Goal: Information Seeking & Learning: Check status

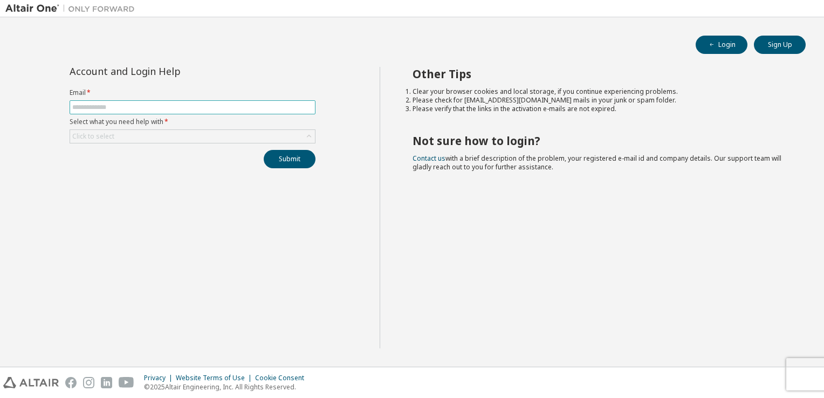
click at [242, 107] on input "text" at bounding box center [192, 107] width 241 height 9
type input "**********"
click at [203, 133] on div "Click to select" at bounding box center [192, 136] width 245 height 13
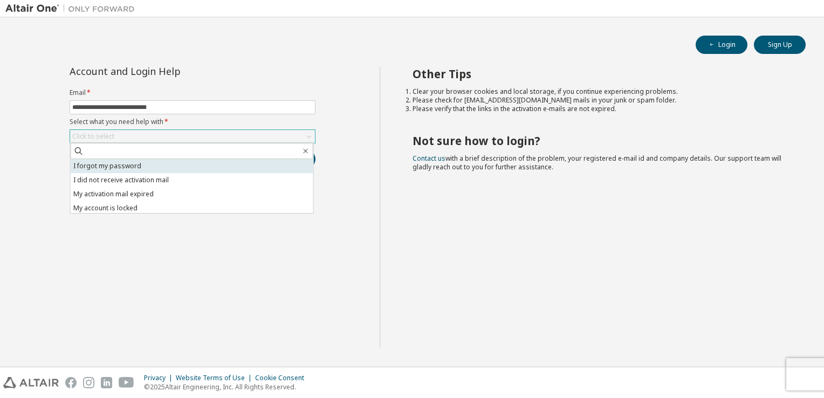
click at [190, 162] on li "I forgot my password" at bounding box center [192, 166] width 243 height 14
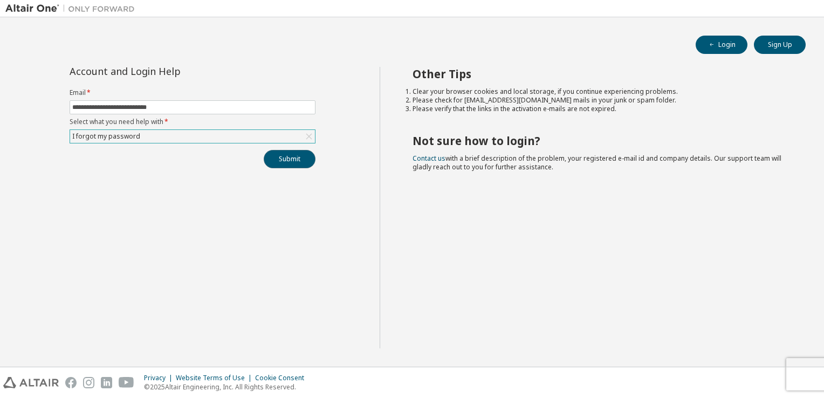
click at [280, 159] on button "Submit" at bounding box center [290, 159] width 52 height 18
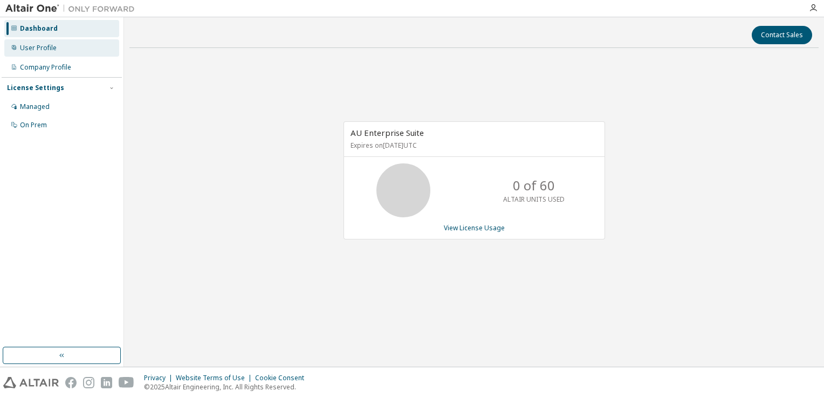
click at [58, 45] on div "User Profile" at bounding box center [61, 47] width 115 height 17
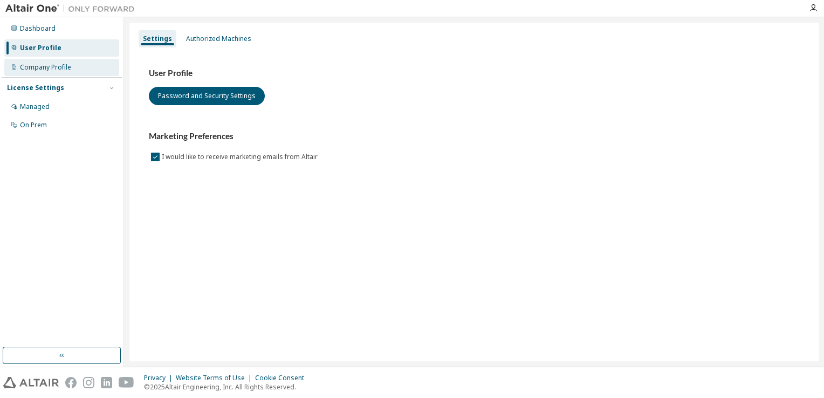
click at [53, 65] on div "Company Profile" at bounding box center [45, 67] width 51 height 9
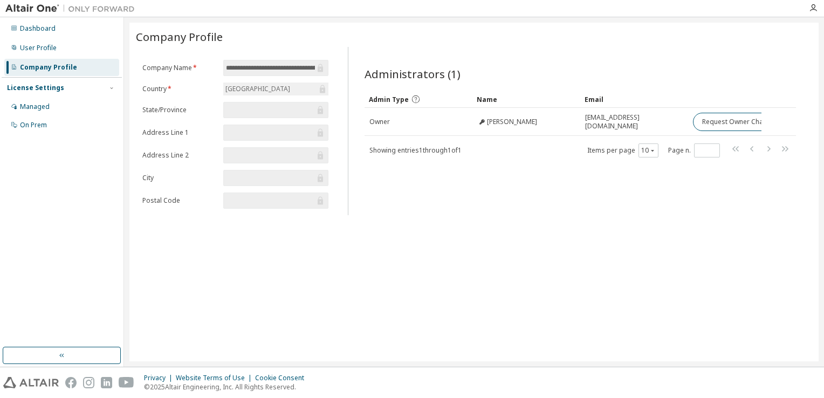
click at [45, 88] on div "License Settings" at bounding box center [35, 88] width 57 height 9
click at [51, 20] on div "Dashboard" at bounding box center [61, 28] width 115 height 17
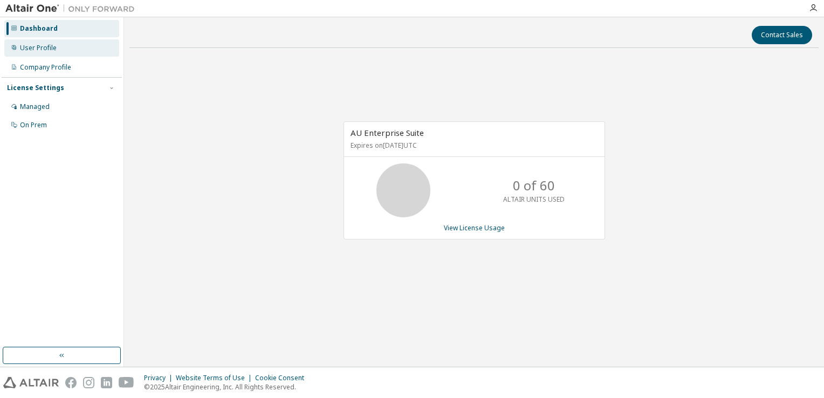
click at [37, 50] on div "User Profile" at bounding box center [38, 48] width 37 height 9
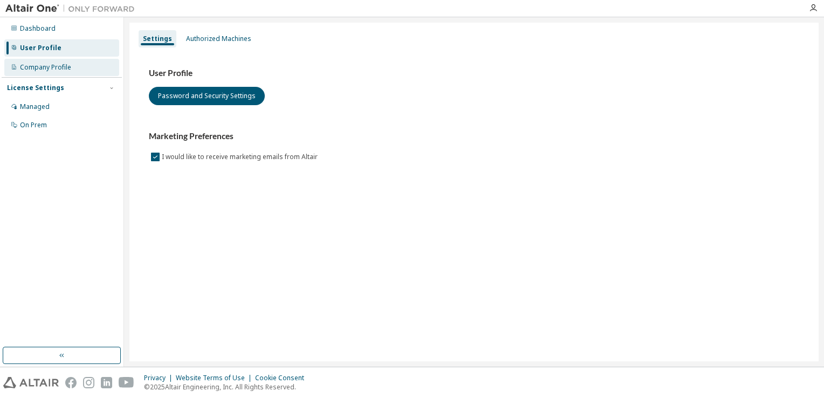
click at [40, 66] on div "Company Profile" at bounding box center [45, 67] width 51 height 9
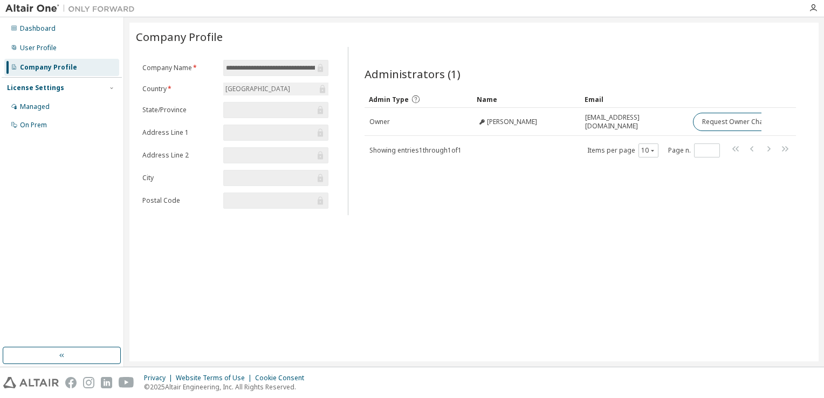
click at [63, 92] on div "License Settings" at bounding box center [62, 88] width 110 height 10
click at [54, 100] on div "Managed" at bounding box center [61, 106] width 115 height 17
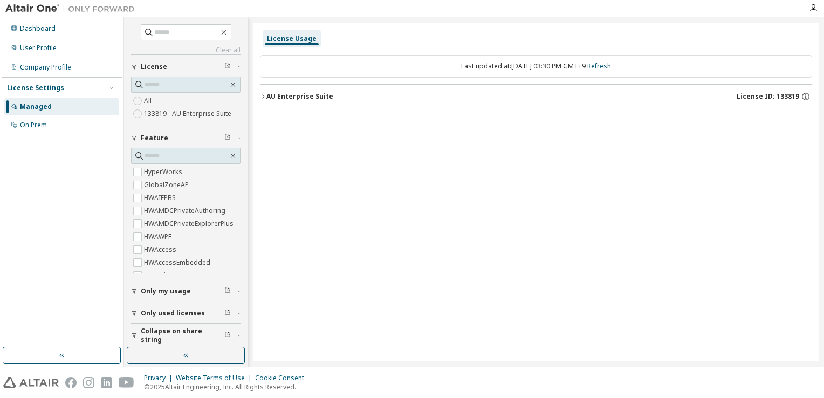
click at [182, 114] on label "133819 - AU Enterprise Suite" at bounding box center [189, 113] width 90 height 13
click at [321, 92] on div "AU Enterprise Suite" at bounding box center [299, 96] width 67 height 9
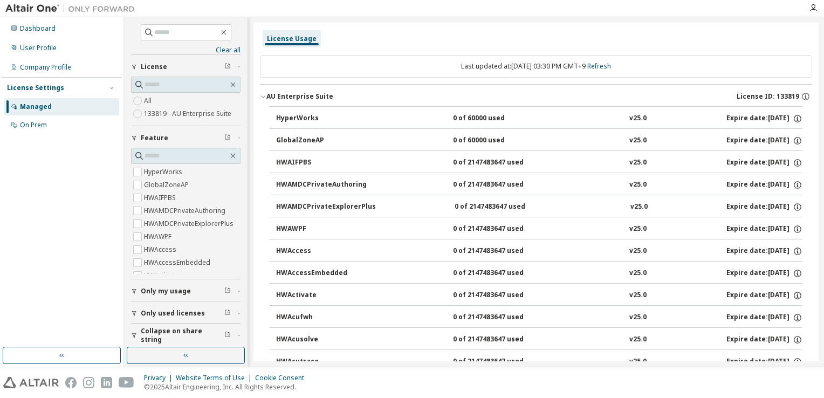
click at [283, 95] on div "AU Enterprise Suite" at bounding box center [299, 96] width 67 height 9
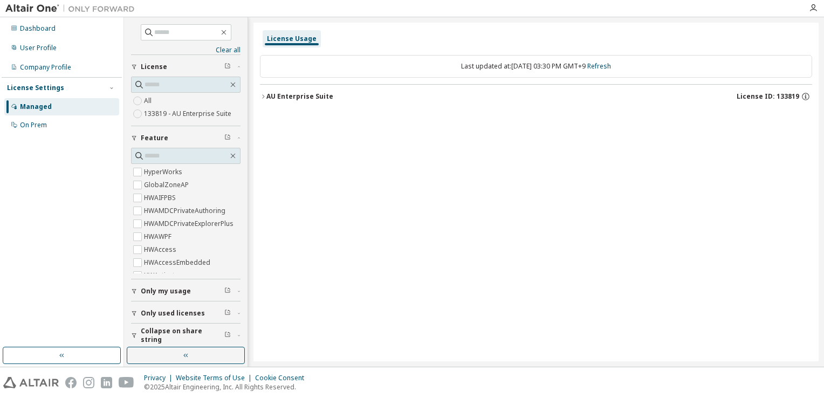
click at [266, 96] on div "AU Enterprise Suite" at bounding box center [299, 96] width 67 height 9
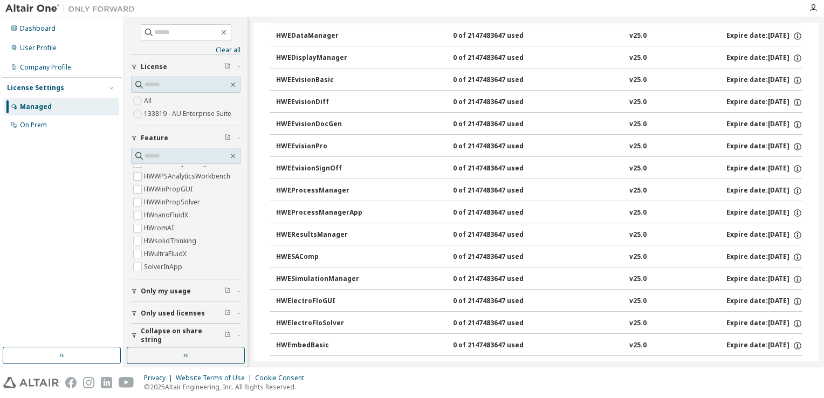
scroll to position [1241, 0]
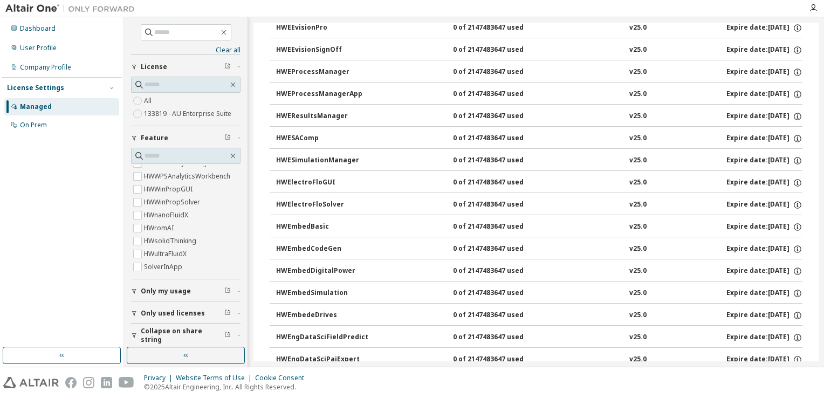
click at [186, 293] on span "Only my usage" at bounding box center [166, 291] width 50 height 9
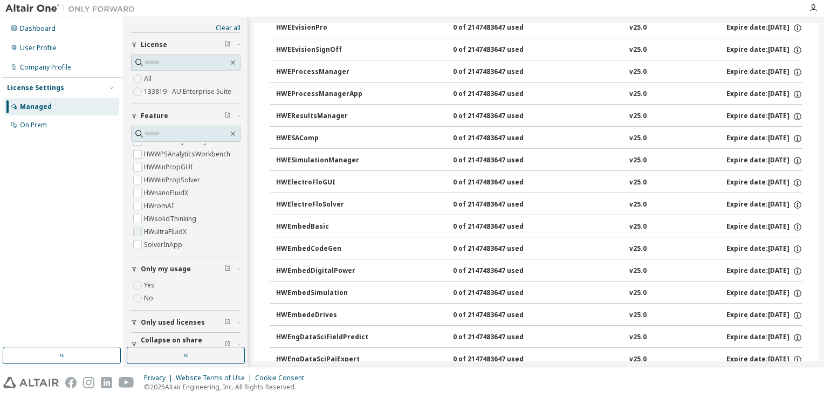
scroll to position [35, 0]
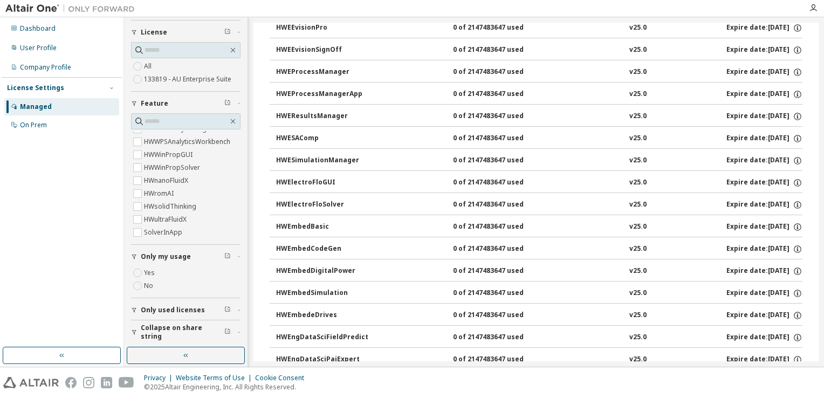
click at [153, 271] on label "Yes" at bounding box center [150, 272] width 13 height 13
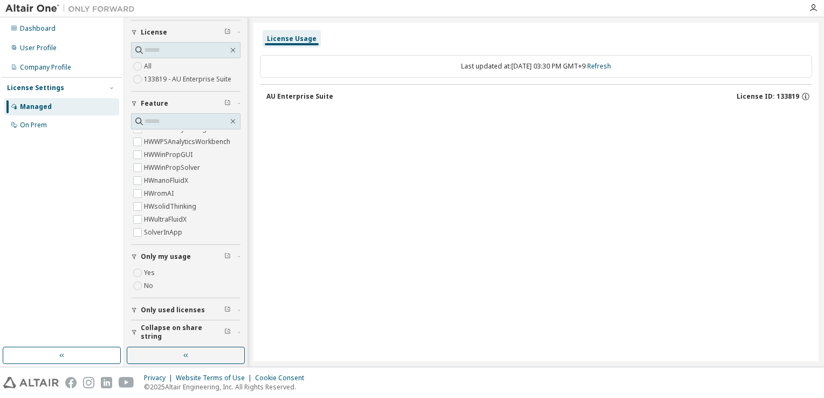
click at [151, 285] on label "No" at bounding box center [149, 285] width 11 height 13
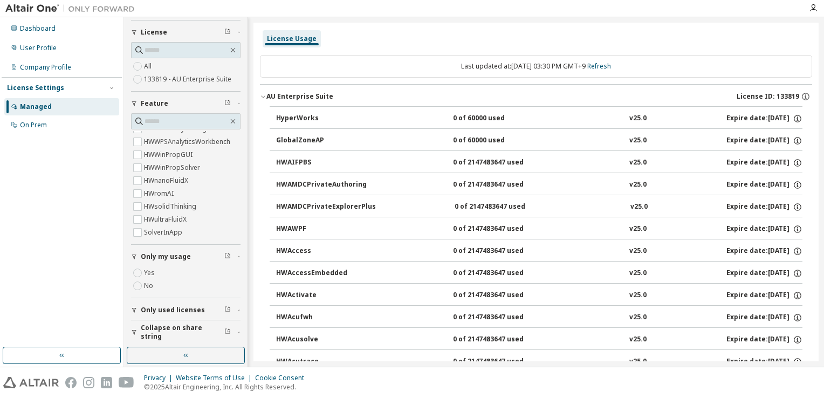
click at [151, 273] on label "Yes" at bounding box center [150, 272] width 13 height 13
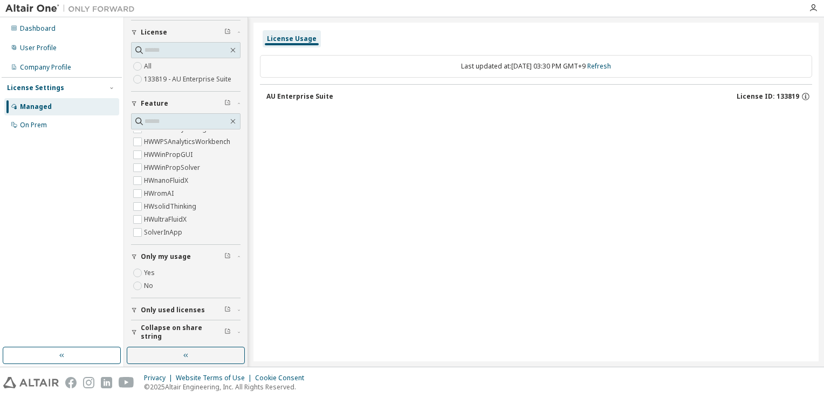
click at [159, 307] on span "Only used licenses" at bounding box center [173, 310] width 64 height 9
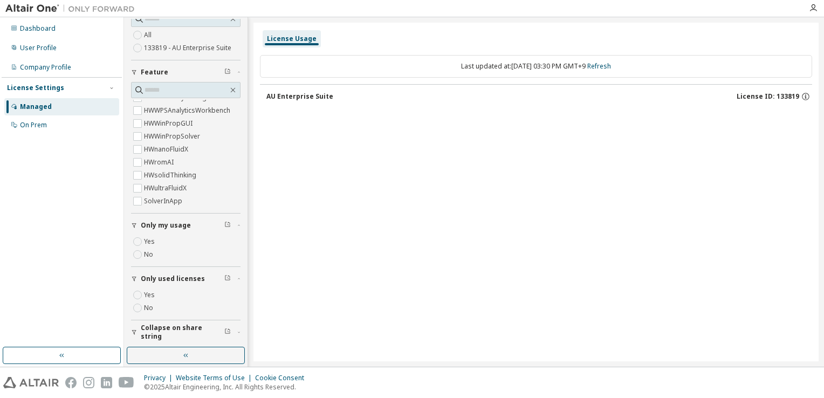
click at [158, 330] on span "Collapse on share string" at bounding box center [183, 332] width 84 height 17
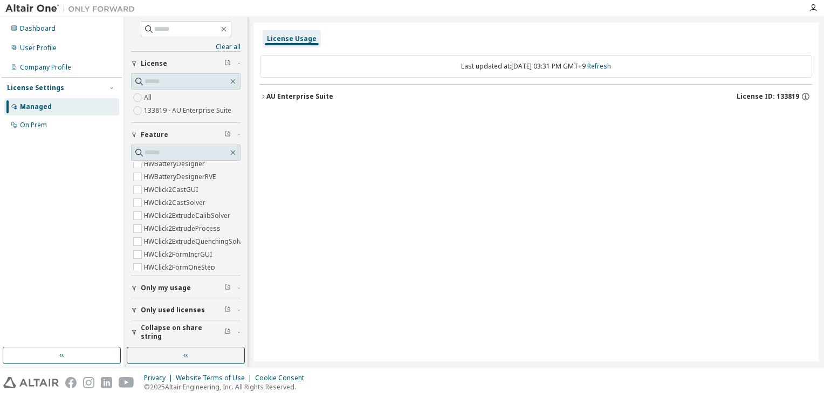
scroll to position [0, 0]
click at [148, 97] on label "All" at bounding box center [149, 97] width 10 height 13
click at [302, 96] on div "AU Enterprise Suite" at bounding box center [299, 96] width 67 height 9
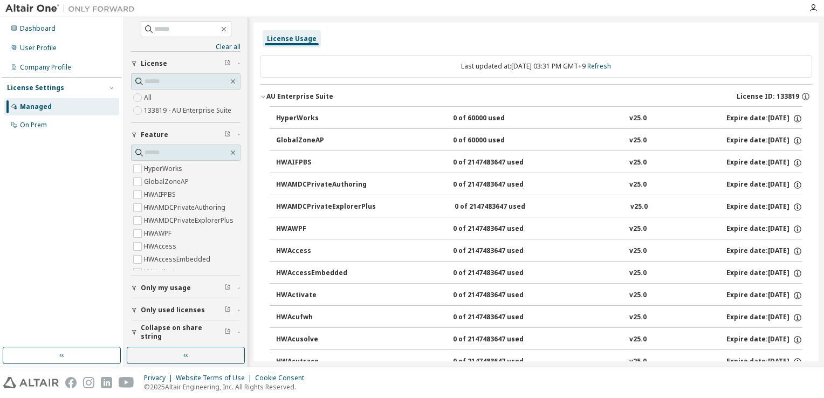
scroll to position [270, 0]
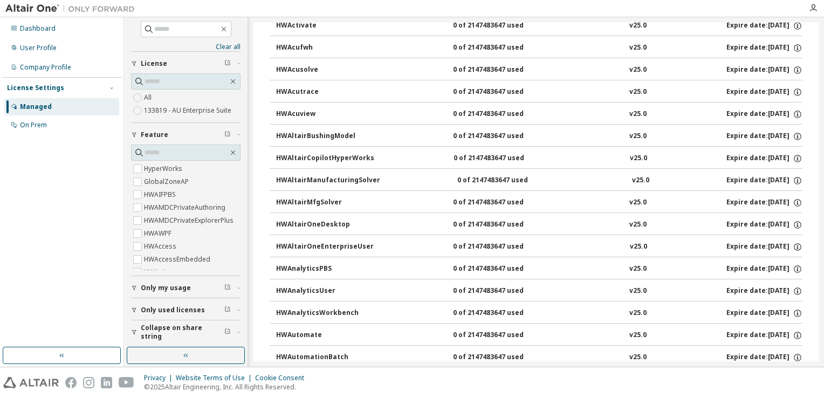
click at [306, 87] on div "HWAcutrace" at bounding box center [324, 92] width 97 height 10
click at [323, 88] on div "HWAcutrace" at bounding box center [324, 92] width 97 height 10
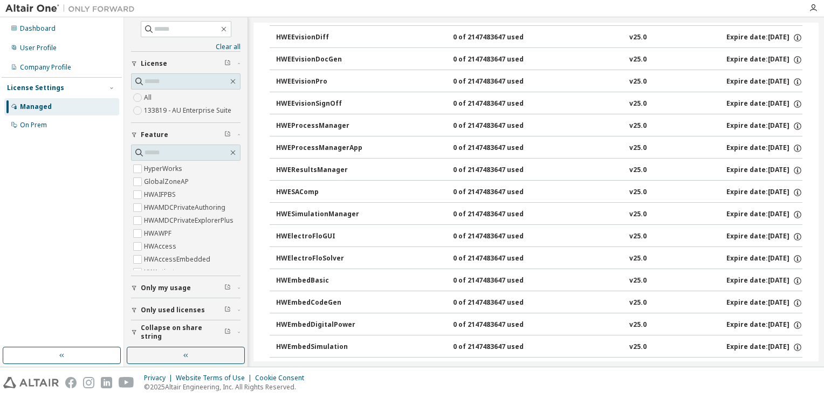
scroll to position [1564, 0]
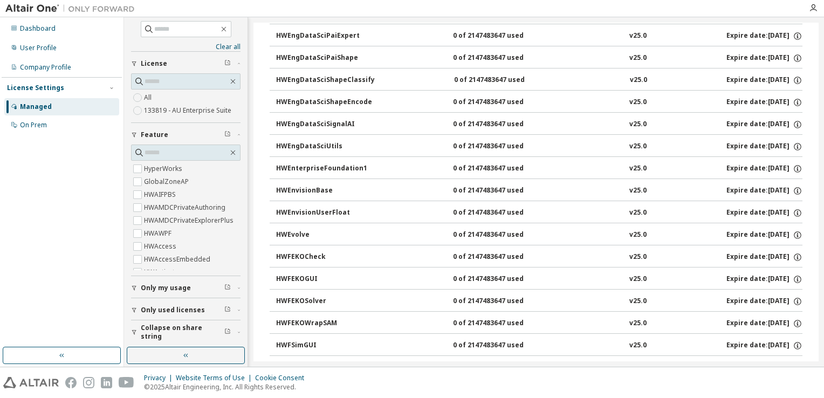
click at [293, 164] on div "HWEnterpriseFoundation1" at bounding box center [324, 169] width 97 height 10
click at [296, 169] on button "HWEnterpriseFoundation1 0 of 2147483647 used v25.0 Expire date: 2038-01-01" at bounding box center [539, 169] width 526 height 24
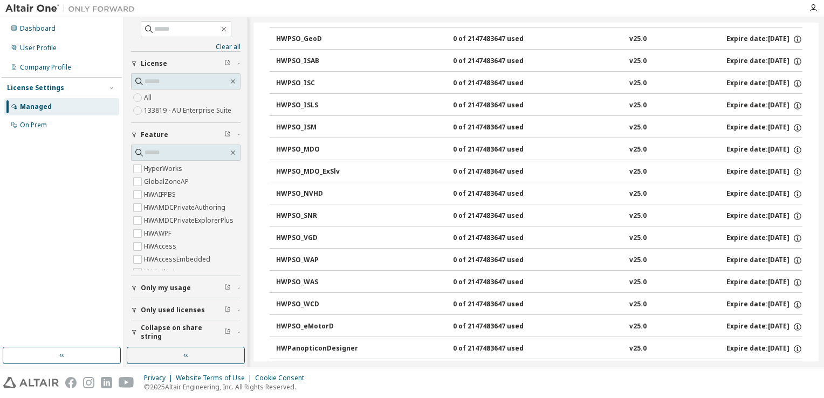
scroll to position [4855, 0]
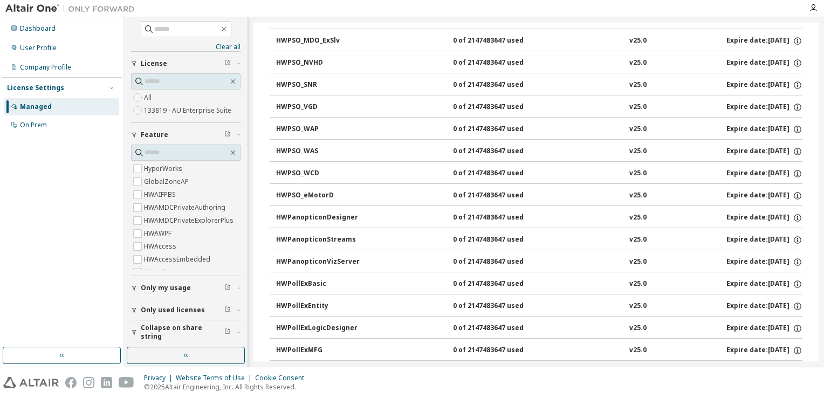
click at [293, 169] on div "HWPSO_WCD" at bounding box center [324, 174] width 97 height 10
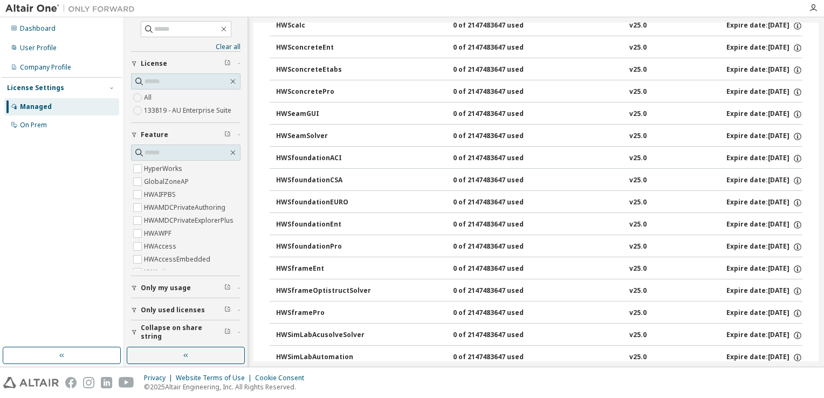
scroll to position [6042, 0]
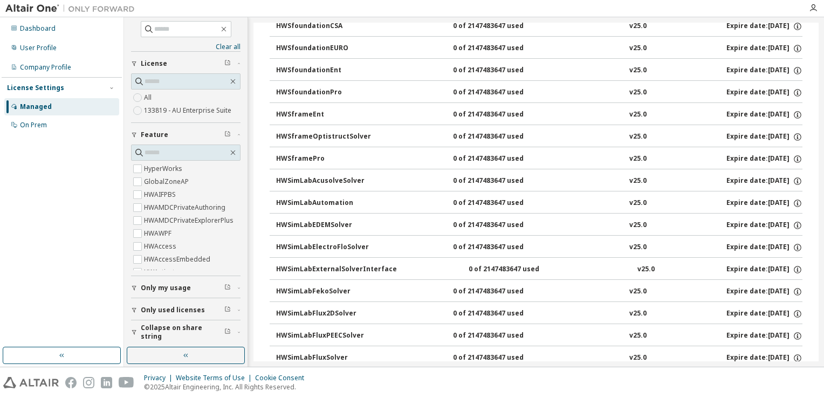
click at [299, 199] on div "HWSimLabAutomation" at bounding box center [324, 204] width 97 height 10
drag, startPoint x: 299, startPoint y: 172, endPoint x: 300, endPoint y: 146, distance: 25.4
click at [300, 176] on div "HWSimLabAcusolveSolver" at bounding box center [324, 181] width 97 height 10
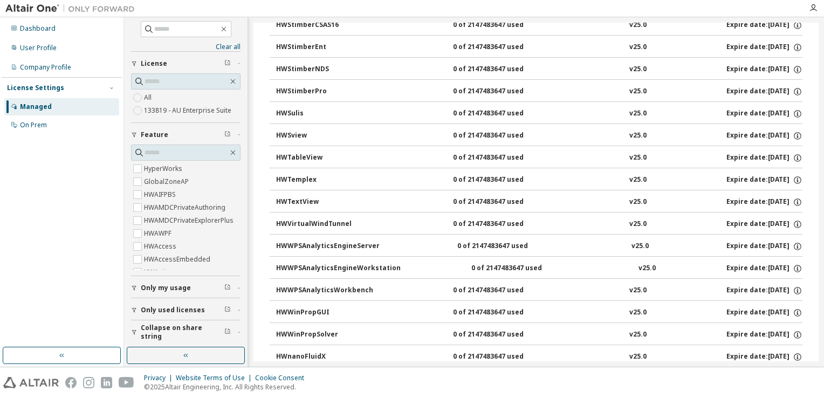
scroll to position [6938, 0]
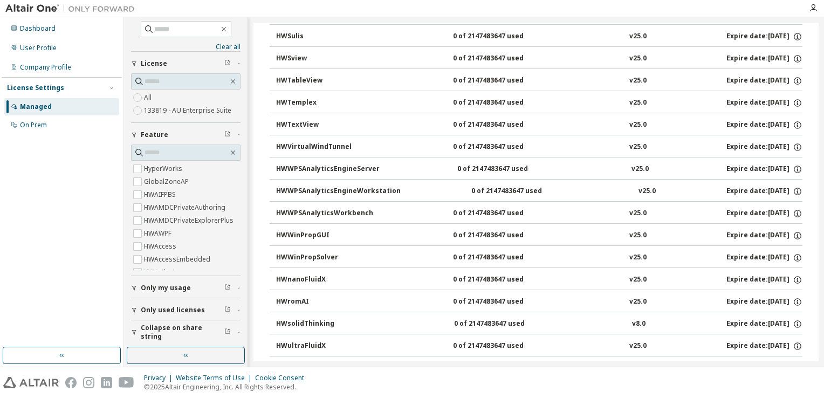
click at [302, 364] on div "SolverInApp" at bounding box center [324, 369] width 97 height 10
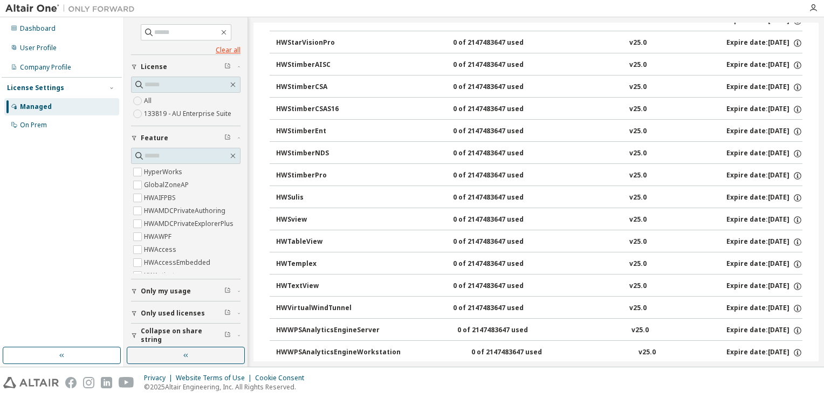
scroll to position [0, 0]
click at [39, 121] on div "On Prem" at bounding box center [33, 125] width 27 height 9
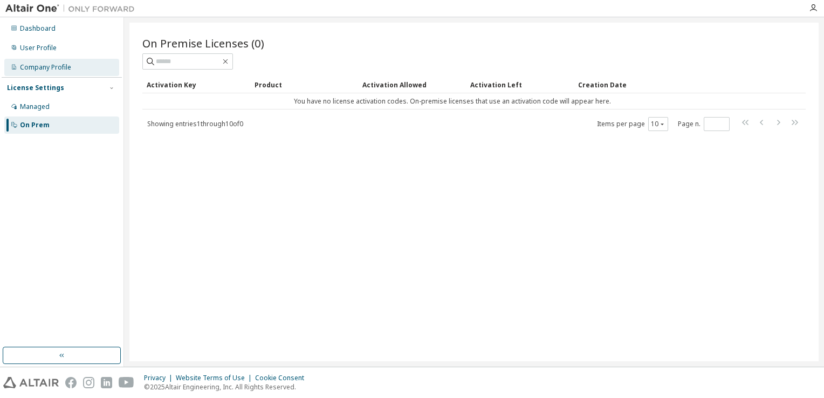
click at [32, 64] on div "Company Profile" at bounding box center [45, 67] width 51 height 9
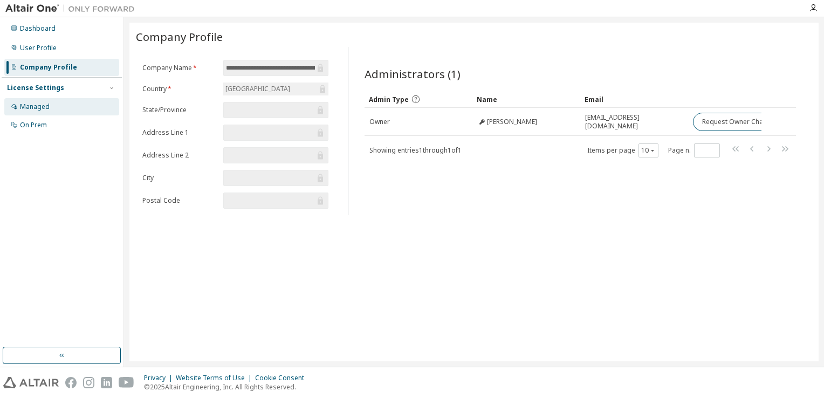
click at [50, 114] on div "Managed" at bounding box center [61, 106] width 115 height 17
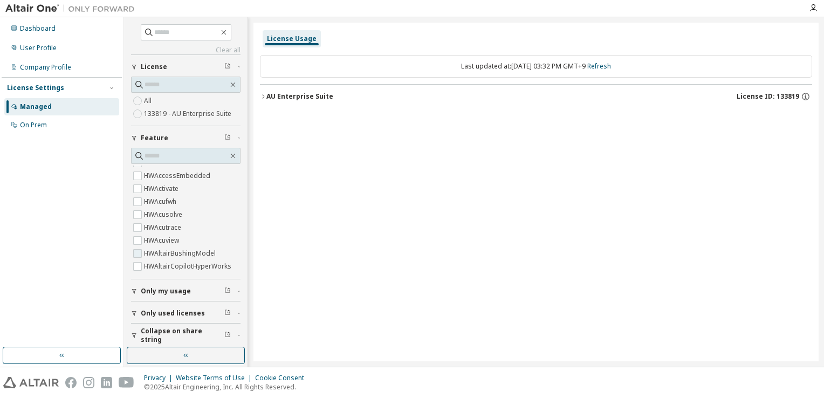
scroll to position [162, 0]
click at [180, 193] on label "HWAltairCopilotHyperWorks" at bounding box center [189, 191] width 90 height 13
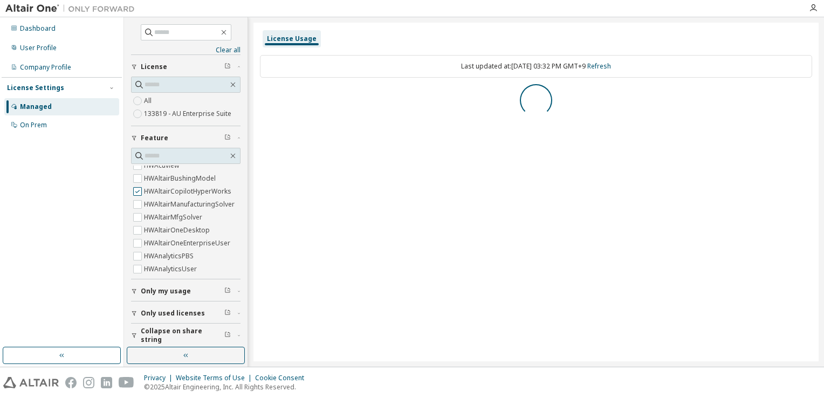
scroll to position [0, 0]
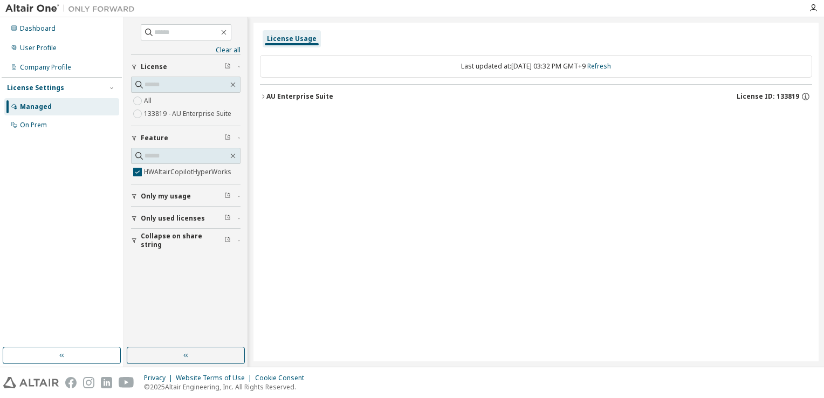
click at [306, 93] on div "AU Enterprise Suite" at bounding box center [299, 96] width 67 height 9
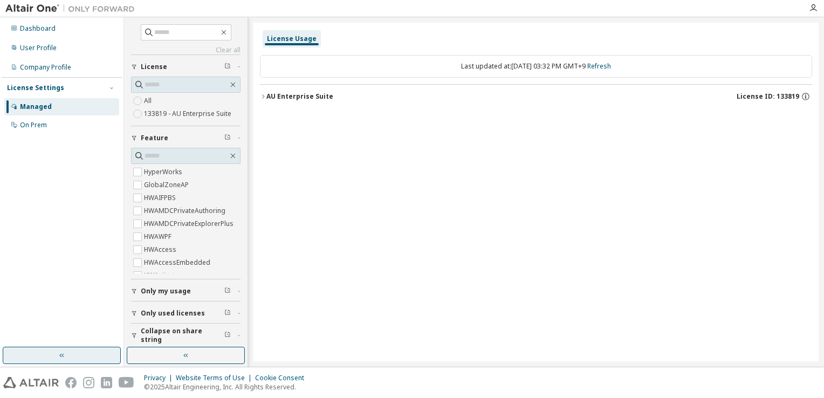
click at [63, 363] on button "button" at bounding box center [62, 355] width 118 height 17
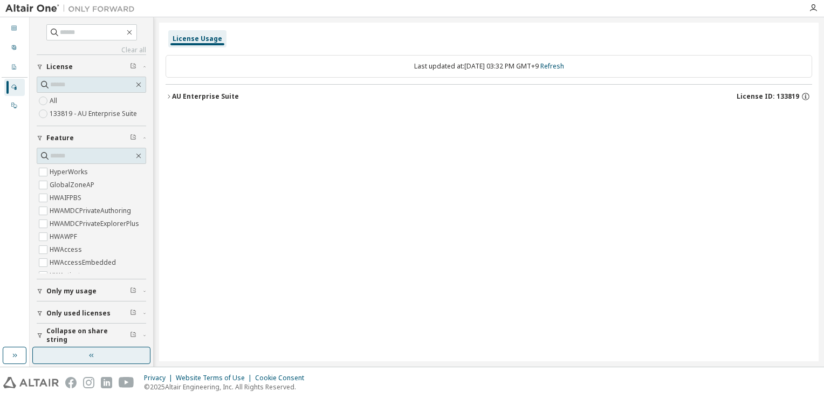
click at [63, 363] on button "button" at bounding box center [91, 355] width 118 height 17
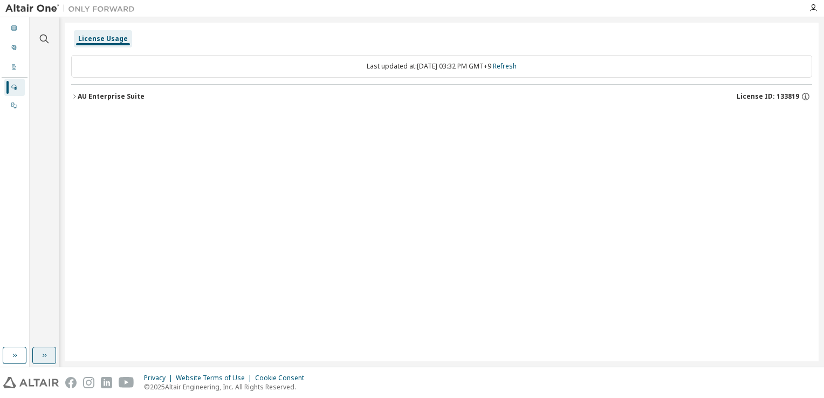
click at [47, 361] on button "button" at bounding box center [44, 355] width 24 height 17
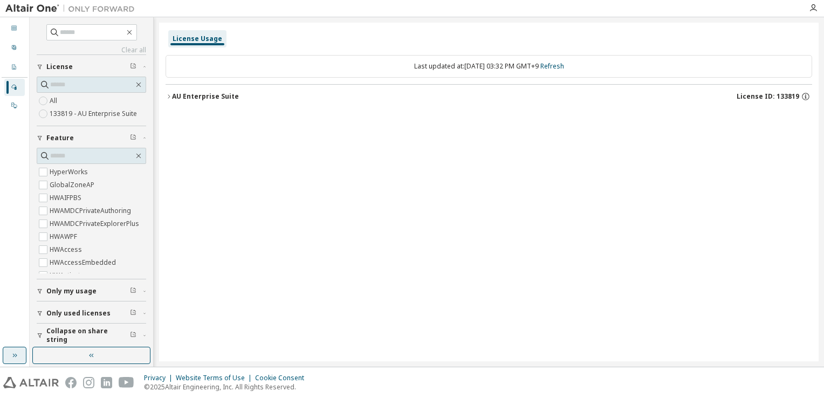
click at [4, 353] on button "button" at bounding box center [15, 355] width 24 height 17
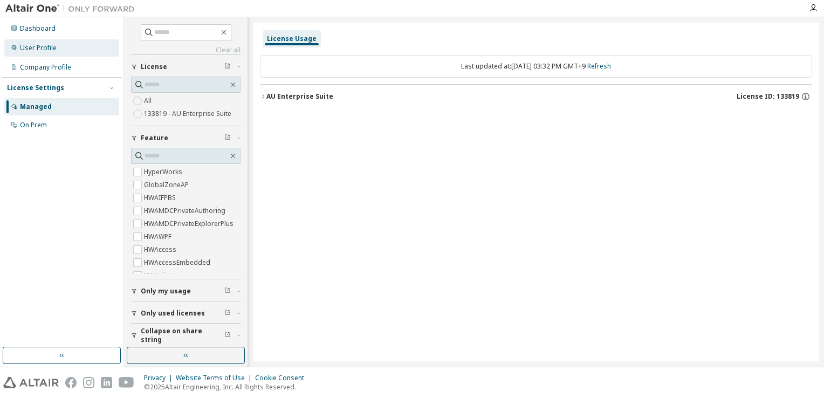
click at [67, 43] on div "User Profile" at bounding box center [61, 47] width 115 height 17
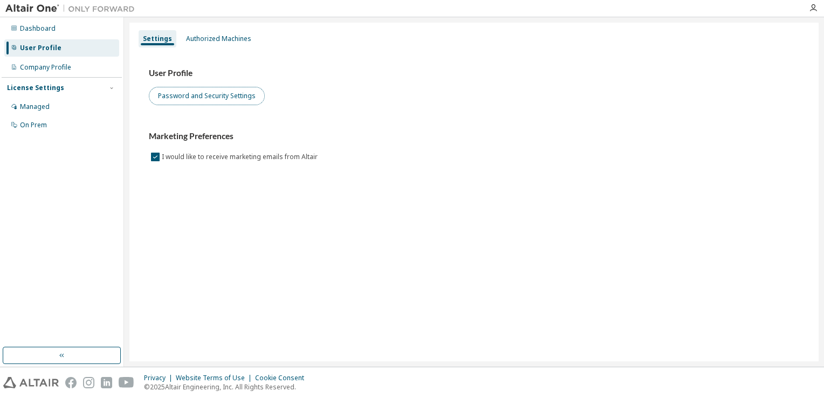
click at [187, 102] on button "Password and Security Settings" at bounding box center [207, 96] width 116 height 18
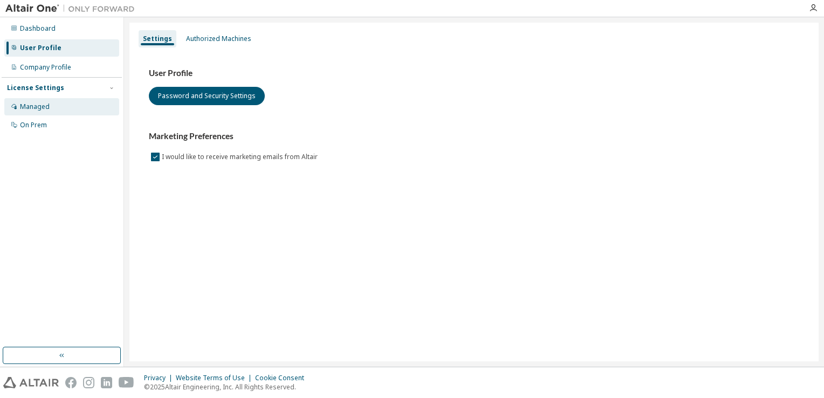
click at [60, 105] on div "Managed" at bounding box center [61, 106] width 115 height 17
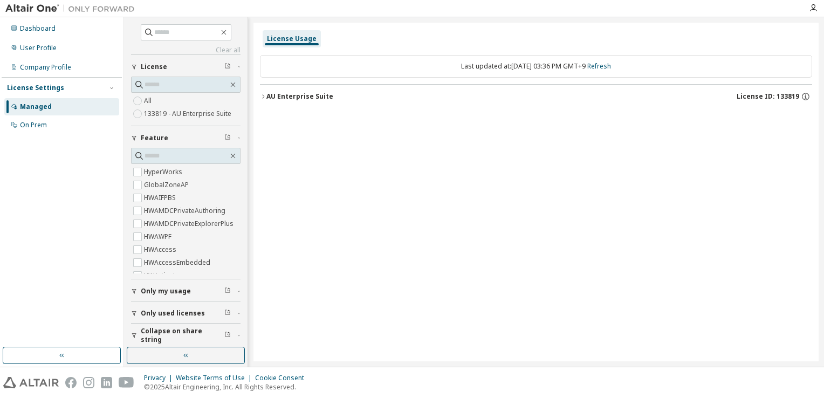
click at [188, 111] on label "133819 - AU Enterprise Suite" at bounding box center [189, 113] width 90 height 13
click at [278, 92] on div "AU Enterprise Suite" at bounding box center [299, 96] width 67 height 9
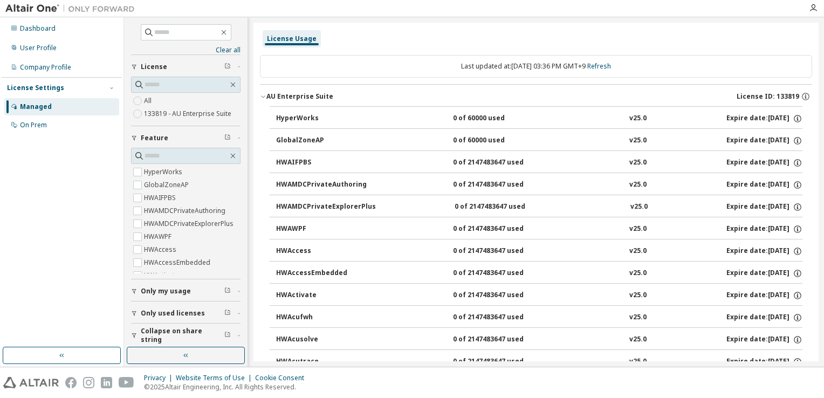
click at [348, 93] on div "AU Enterprise Suite License ID: 133819" at bounding box center [539, 97] width 546 height 10
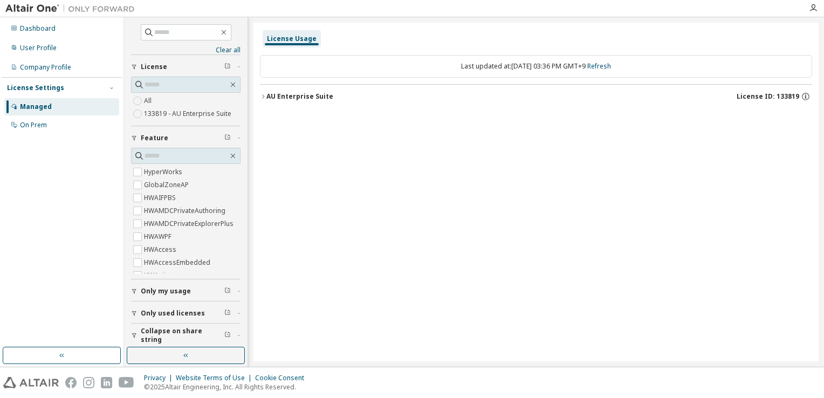
click at [311, 94] on div "AU Enterprise Suite" at bounding box center [299, 96] width 67 height 9
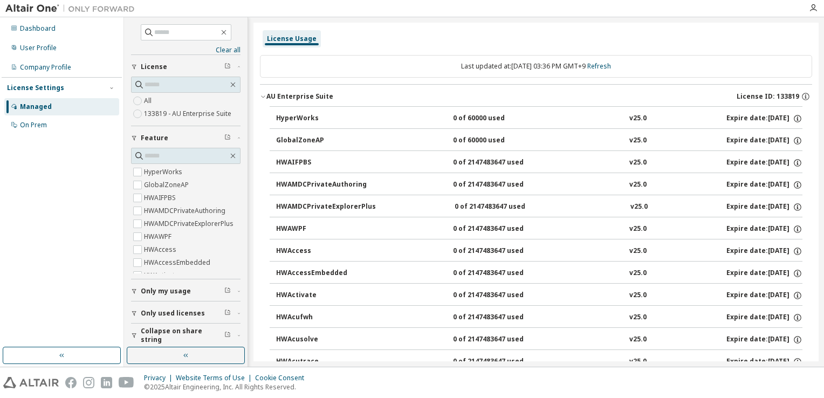
click at [322, 97] on div "AU Enterprise Suite" at bounding box center [299, 96] width 67 height 9
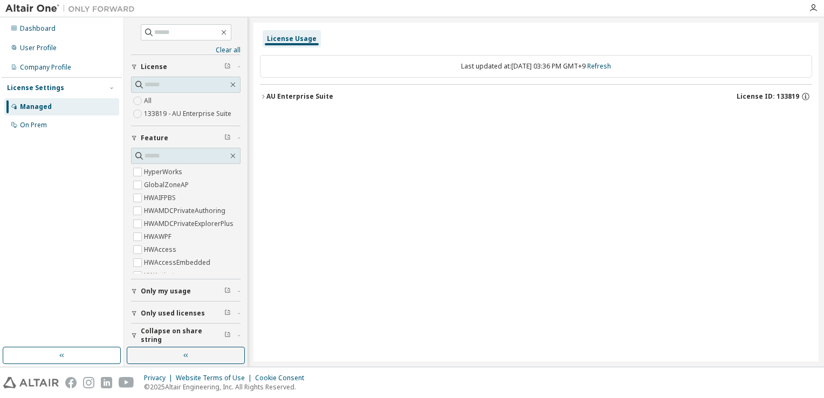
drag, startPoint x: 339, startPoint y: 94, endPoint x: 270, endPoint y: 91, distance: 68.6
click at [270, 91] on button "AU Enterprise Suite License ID: 133819" at bounding box center [536, 97] width 552 height 24
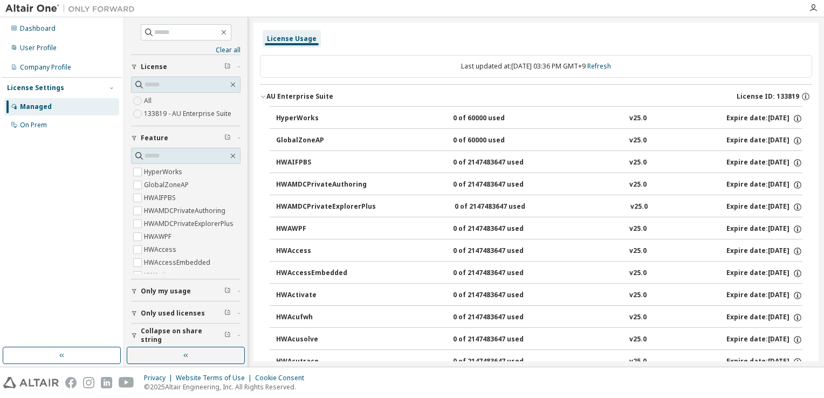
click at [394, 118] on div "HyperWorks 0 of 60000 used v25.0 Expire date: 2038-01-01" at bounding box center [539, 119] width 526 height 10
click at [218, 112] on label "133819 - AU Enterprise Suite" at bounding box center [189, 113] width 90 height 13
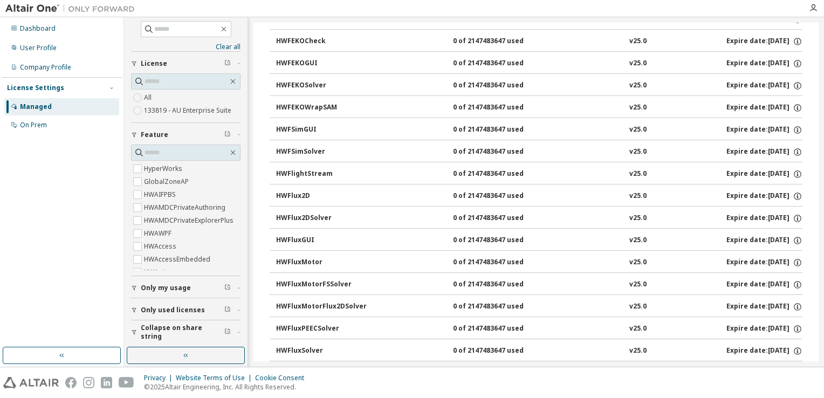
scroll to position [1456, 0]
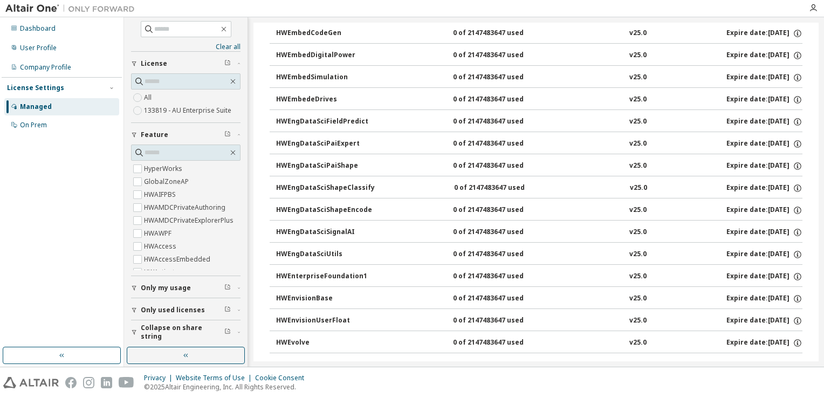
click at [187, 300] on button "Only used licenses" at bounding box center [186, 310] width 110 height 24
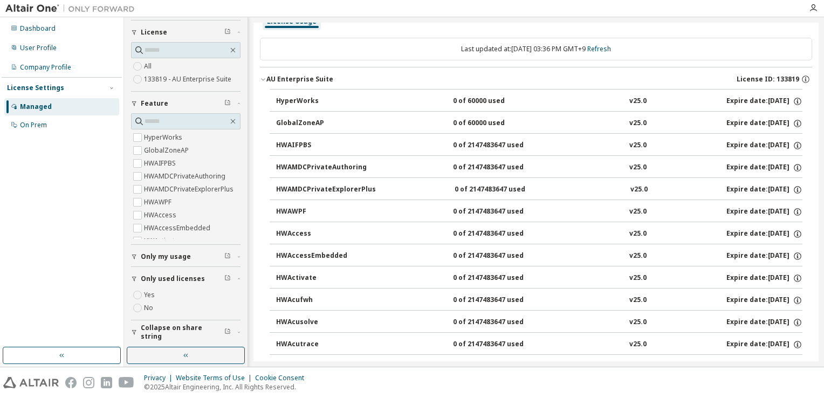
scroll to position [0, 0]
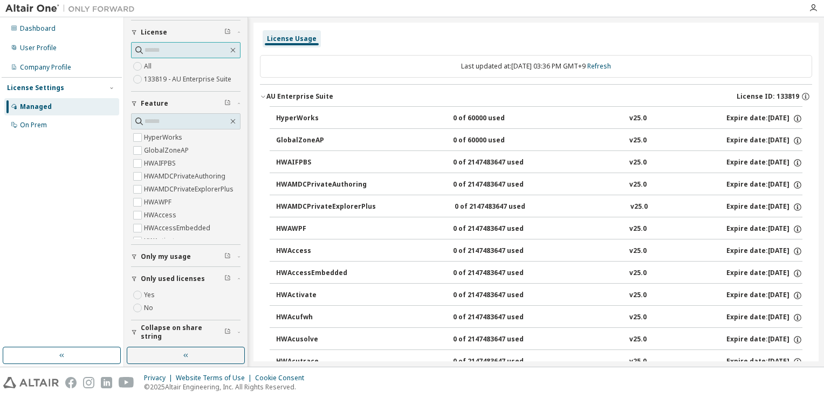
click at [154, 49] on input "text" at bounding box center [187, 50] width 84 height 11
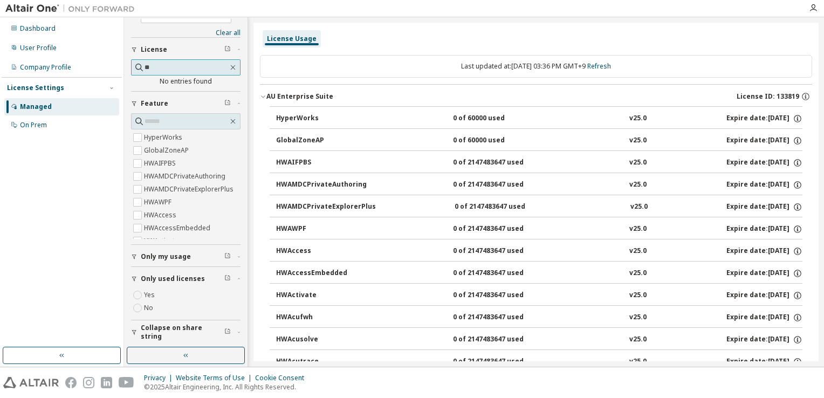
type input "*"
type input "*******"
click at [727, 119] on div "Expire date: 2038-01-01" at bounding box center [765, 119] width 76 height 10
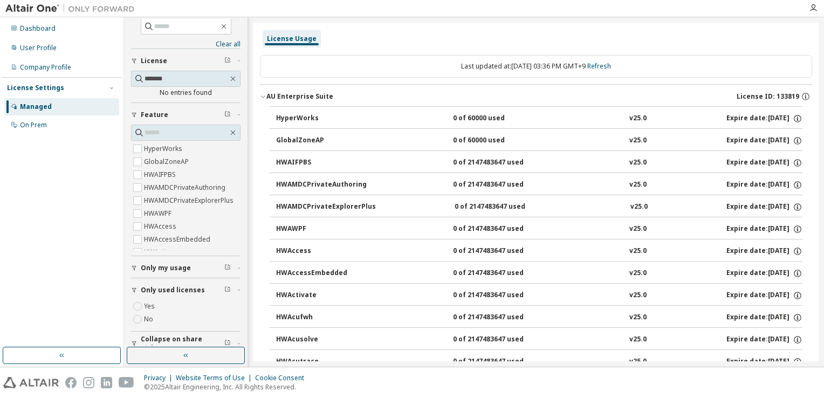
scroll to position [0, 0]
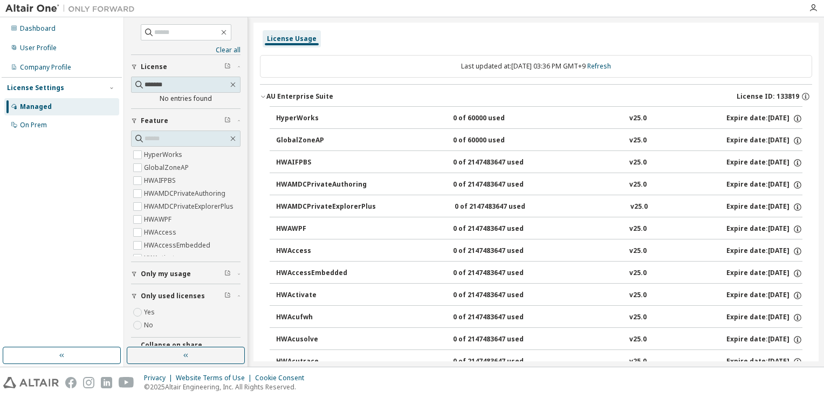
click at [267, 93] on button "AU Enterprise Suite License ID: 133819" at bounding box center [536, 97] width 552 height 24
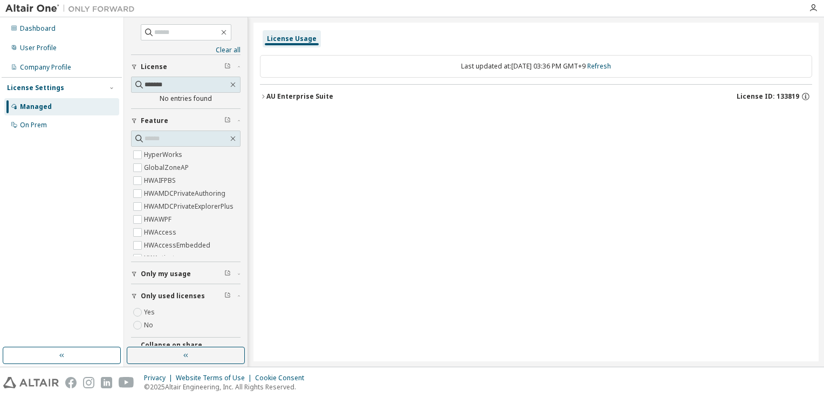
click at [267, 93] on div "AU Enterprise Suite" at bounding box center [299, 96] width 67 height 9
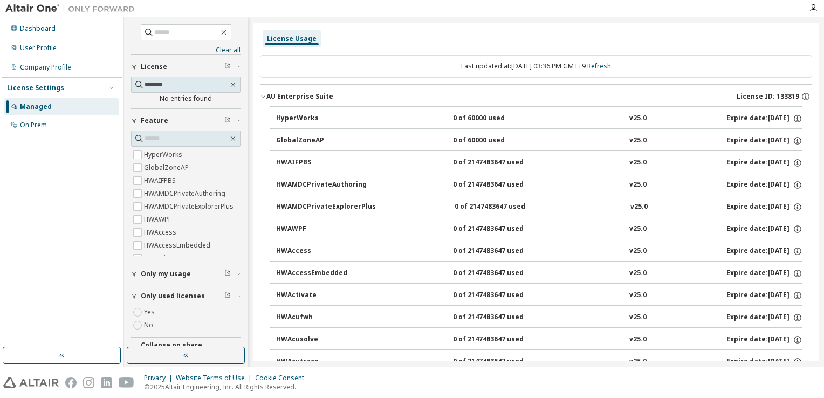
click at [193, 100] on div "No entries found" at bounding box center [186, 98] width 110 height 9
click at [223, 61] on button "License" at bounding box center [186, 67] width 110 height 24
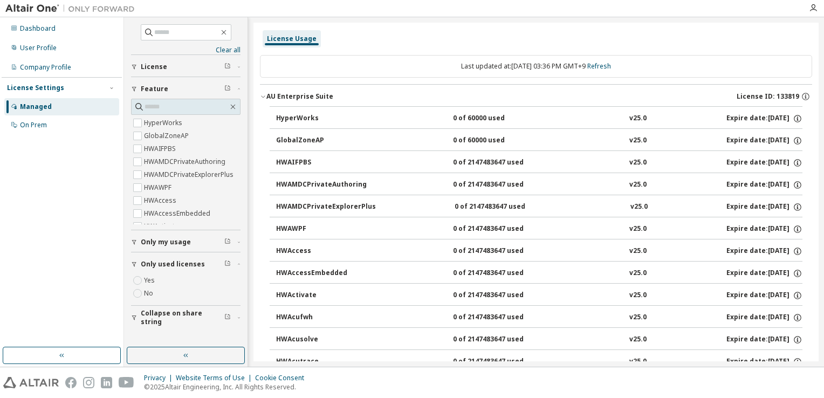
click at [225, 64] on icon "button" at bounding box center [227, 66] width 6 height 6
click at [227, 66] on icon "button" at bounding box center [227, 66] width 6 height 6
click at [239, 64] on span "button" at bounding box center [238, 67] width 3 height 6
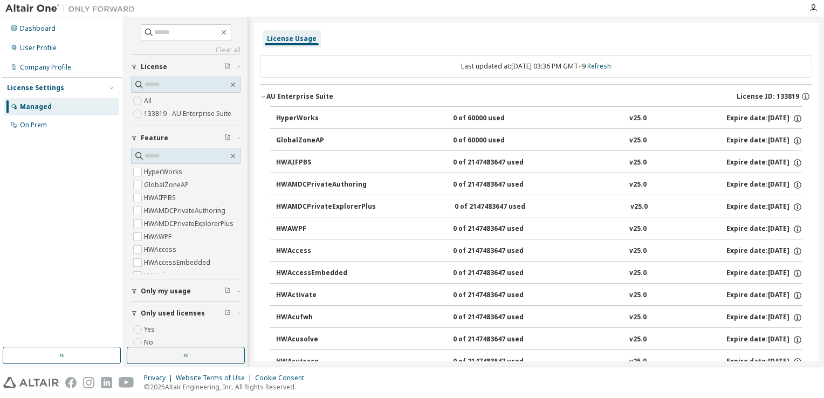
click at [218, 116] on label "133819 - AU Enterprise Suite" at bounding box center [189, 113] width 90 height 13
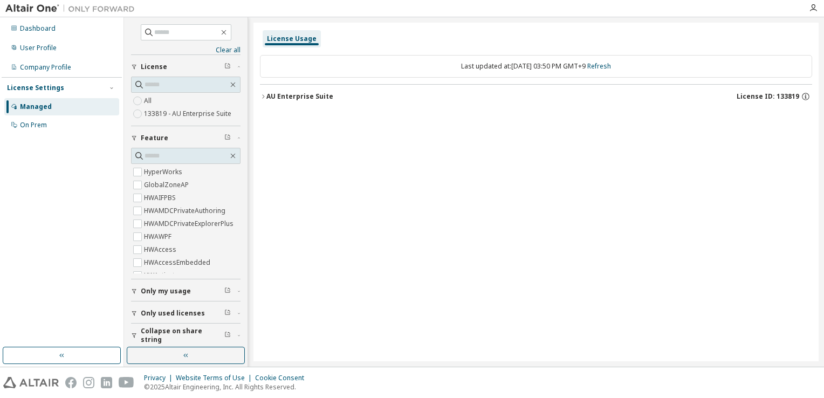
click at [319, 97] on div "AU Enterprise Suite" at bounding box center [299, 96] width 67 height 9
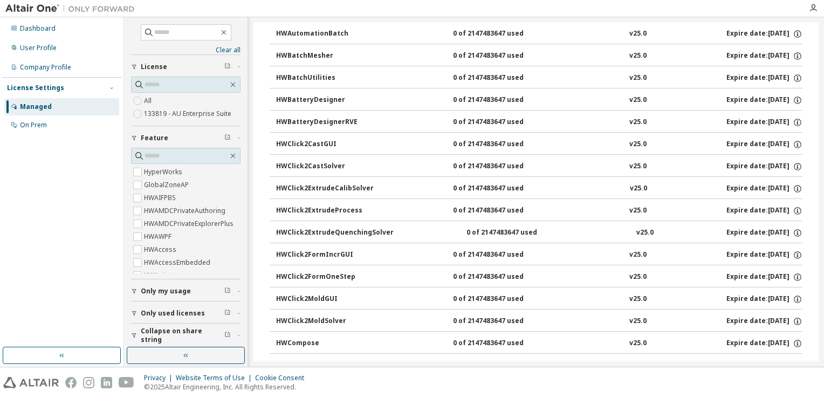
scroll to position [863, 0]
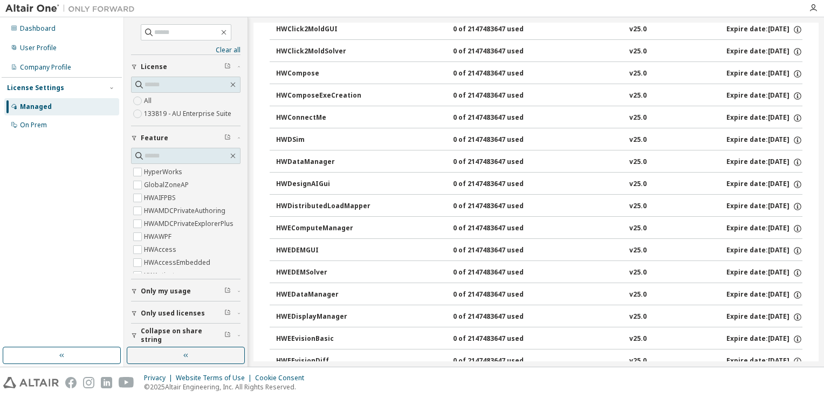
click at [312, 158] on div "HWDataManager" at bounding box center [324, 163] width 97 height 10
click at [99, 77] on div "License Settings Managed On Prem" at bounding box center [62, 106] width 120 height 58
click at [98, 85] on div "License Settings" at bounding box center [62, 88] width 110 height 10
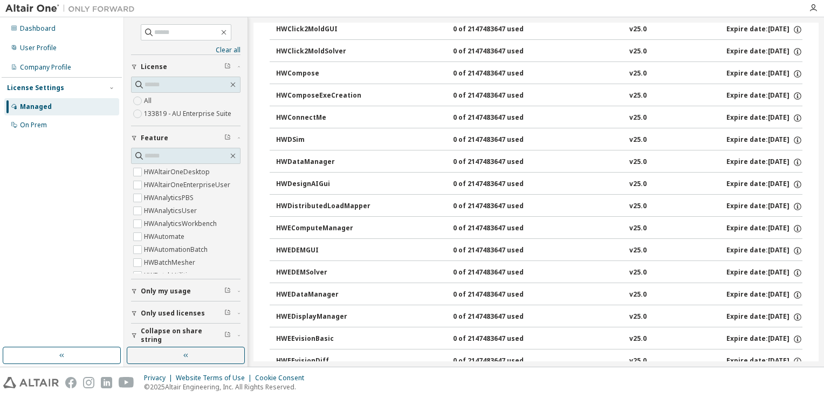
scroll to position [270, 0]
click at [186, 291] on span "Only my usage" at bounding box center [166, 291] width 50 height 9
click at [188, 309] on span "Only used licenses" at bounding box center [173, 313] width 64 height 9
click at [188, 311] on span "Only used licenses" at bounding box center [173, 313] width 64 height 9
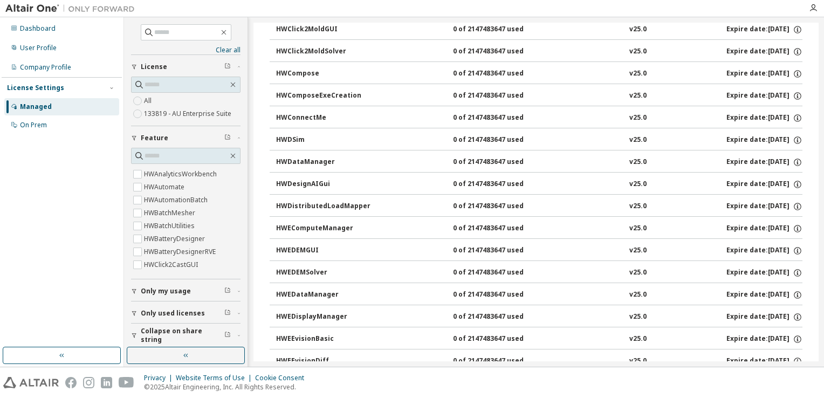
scroll to position [3, 0]
click at [188, 332] on span "Collapse on share string" at bounding box center [183, 332] width 84 height 17
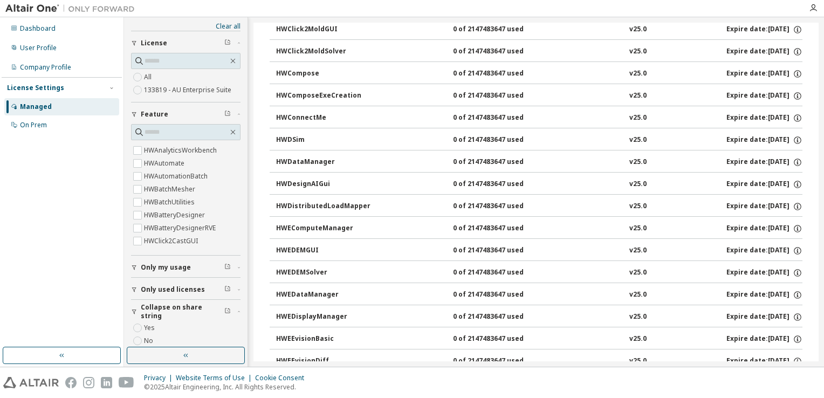
scroll to position [35, 0]
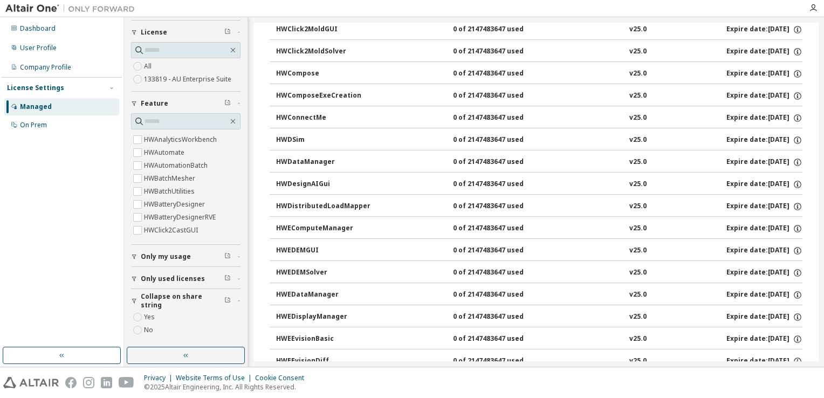
click at [186, 302] on span "Collapse on share string" at bounding box center [183, 300] width 84 height 17
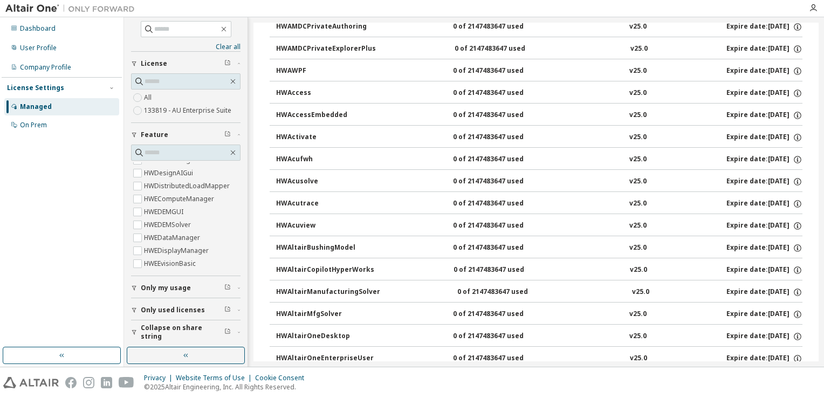
scroll to position [0, 0]
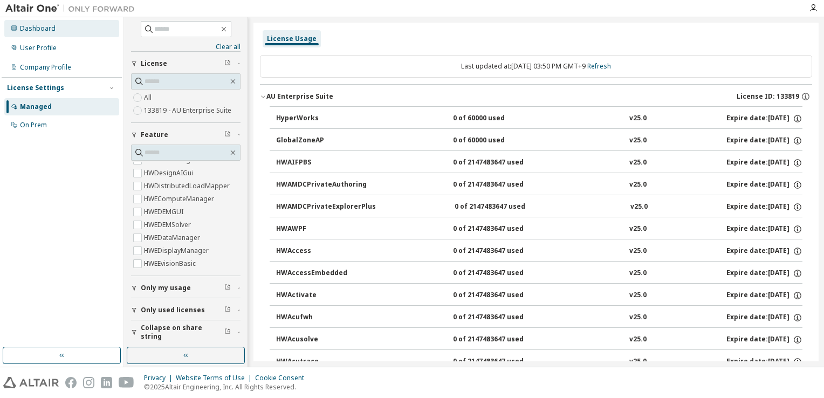
click at [77, 27] on div "Dashboard" at bounding box center [61, 28] width 115 height 17
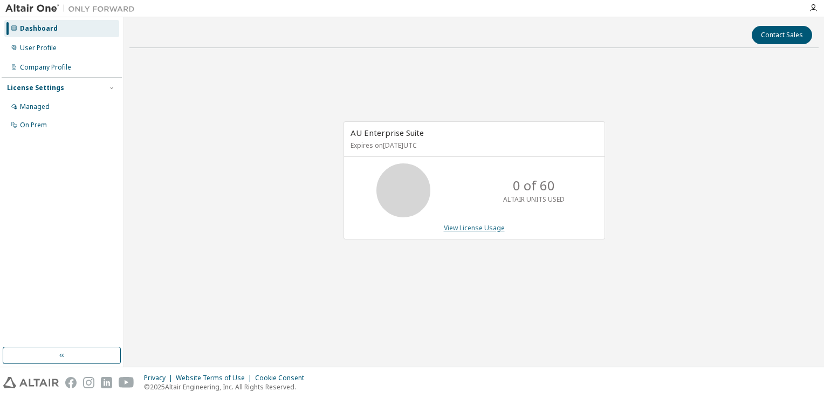
click at [489, 227] on link "View License Usage" at bounding box center [474, 227] width 61 height 9
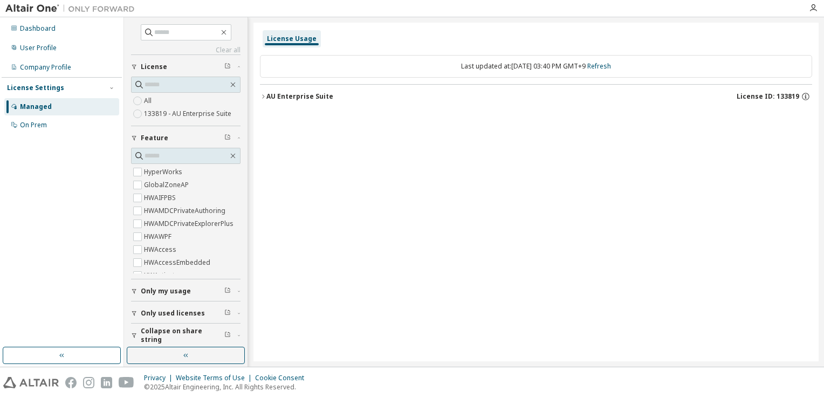
click at [298, 97] on div "AU Enterprise Suite" at bounding box center [299, 96] width 67 height 9
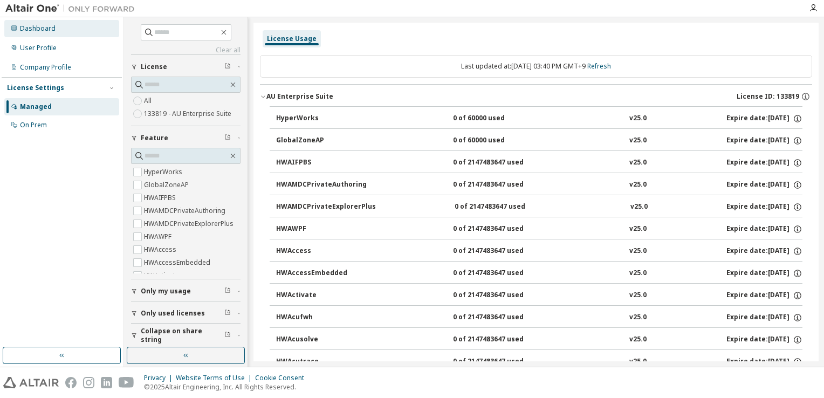
click at [39, 23] on div "Dashboard" at bounding box center [61, 28] width 115 height 17
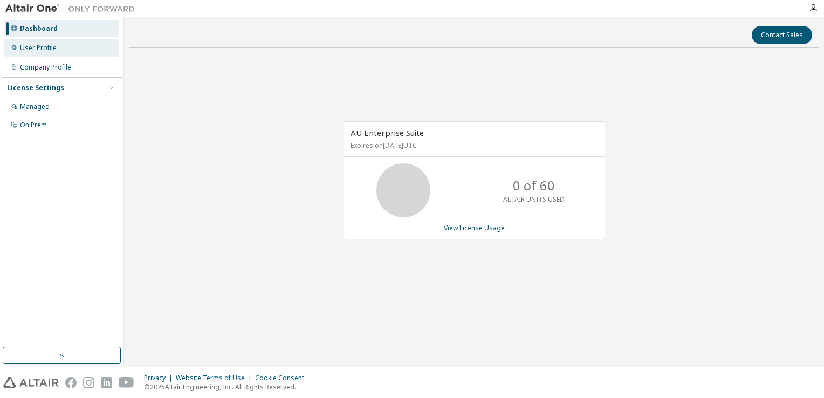
click at [36, 39] on div "User Profile" at bounding box center [61, 47] width 115 height 17
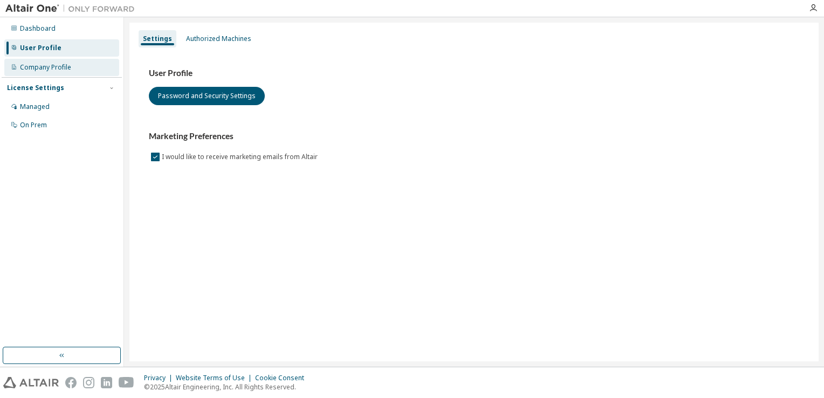
click at [63, 65] on div "Company Profile" at bounding box center [45, 67] width 51 height 9
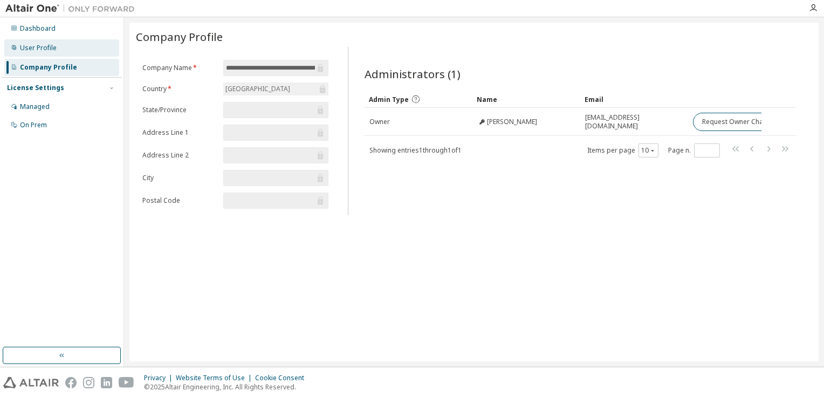
click at [61, 44] on div "User Profile" at bounding box center [61, 47] width 115 height 17
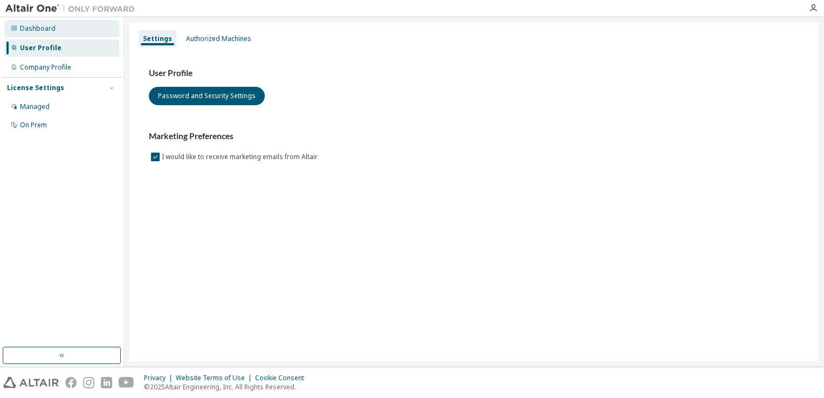
click at [61, 28] on div "Dashboard" at bounding box center [61, 28] width 115 height 17
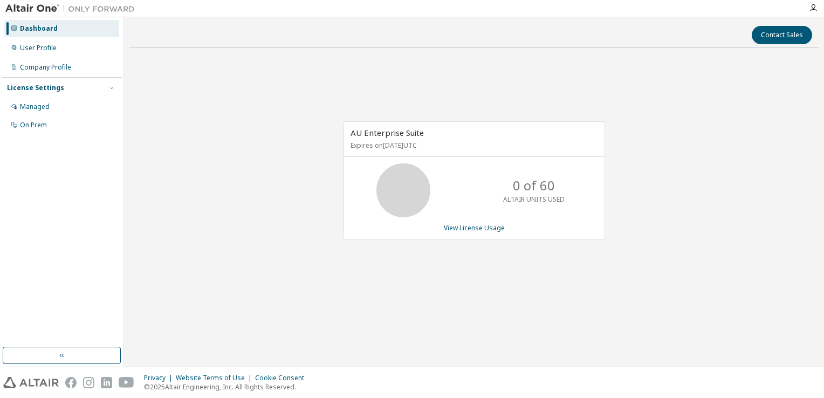
click at [352, 134] on span "AU Enterprise Suite" at bounding box center [387, 132] width 73 height 11
drag, startPoint x: 351, startPoint y: 134, endPoint x: 427, endPoint y: 132, distance: 76.1
click at [427, 132] on div "AU Enterprise Suite Expires on January 1, 2038 UTC" at bounding box center [474, 139] width 261 height 35
drag, startPoint x: 427, startPoint y: 132, endPoint x: 411, endPoint y: 133, distance: 16.8
copy span "AU Enterprise Suite"
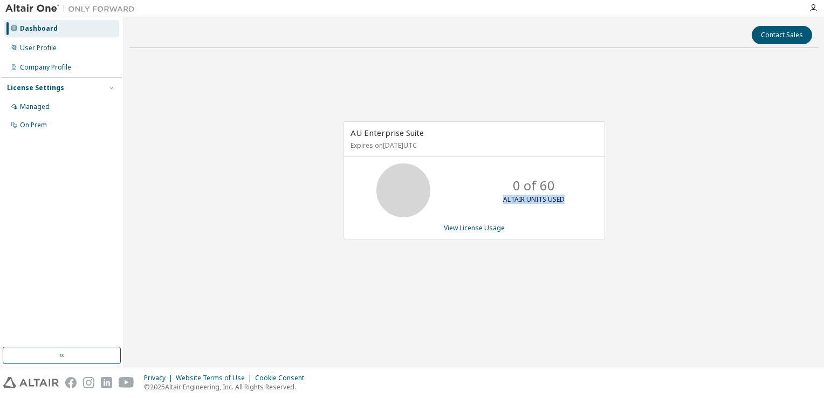
drag, startPoint x: 566, startPoint y: 195, endPoint x: 505, endPoint y: 200, distance: 61.1
click at [505, 200] on div "0 of 60 ALTAIR UNITS USED" at bounding box center [534, 190] width 86 height 54
drag, startPoint x: 505, startPoint y: 200, endPoint x: 512, endPoint y: 203, distance: 8.0
copy p "ALTAIR UNITS USED"
click at [44, 47] on div "User Profile" at bounding box center [38, 48] width 37 height 9
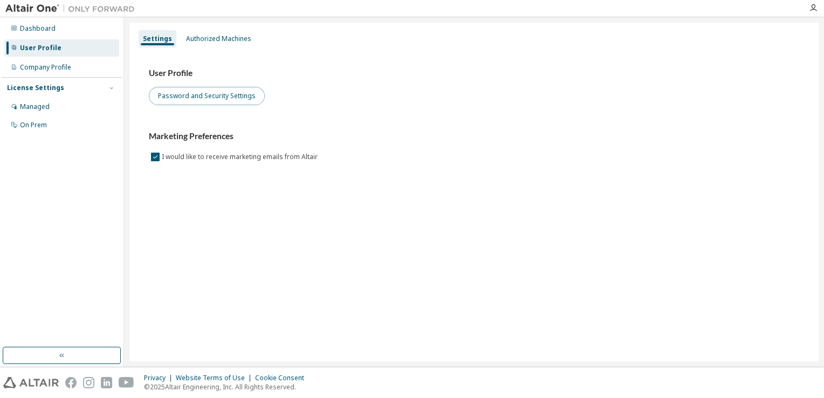
click at [221, 102] on button "Password and Security Settings" at bounding box center [207, 96] width 116 height 18
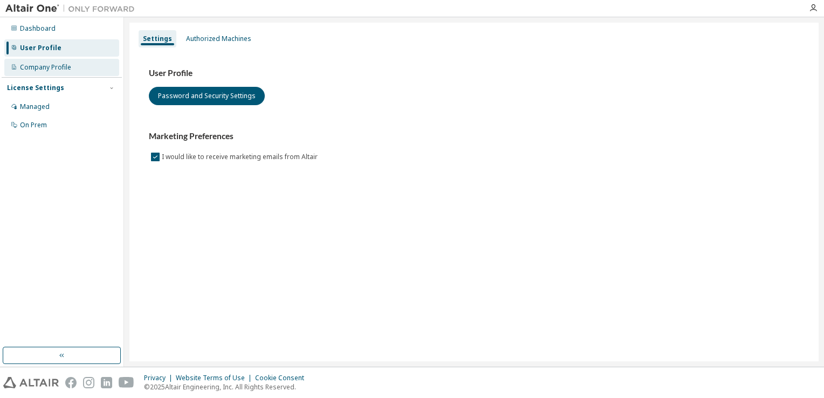
click at [30, 61] on div "Company Profile" at bounding box center [61, 67] width 115 height 17
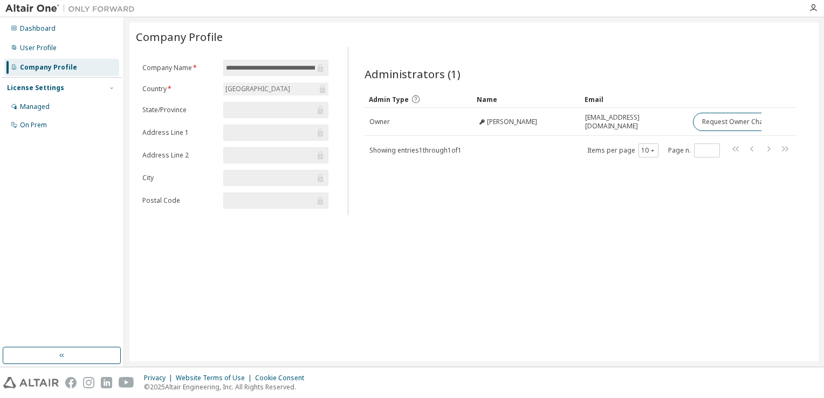
click at [64, 90] on div "License Settings" at bounding box center [62, 88] width 110 height 10
click at [60, 104] on div "Managed" at bounding box center [61, 106] width 115 height 17
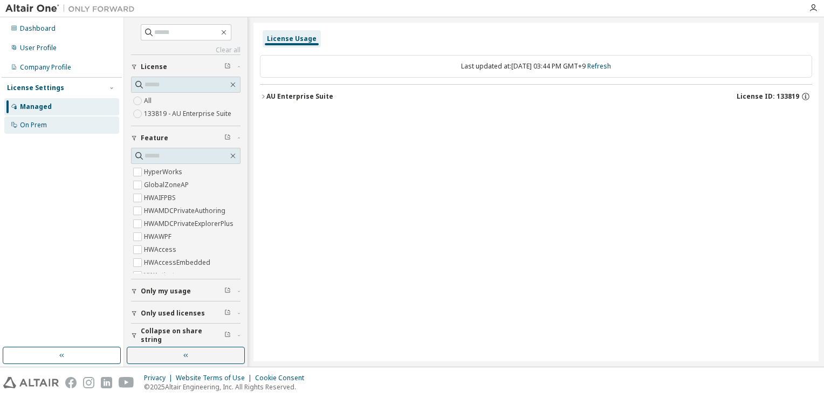
click at [60, 124] on div "On Prem" at bounding box center [61, 125] width 115 height 17
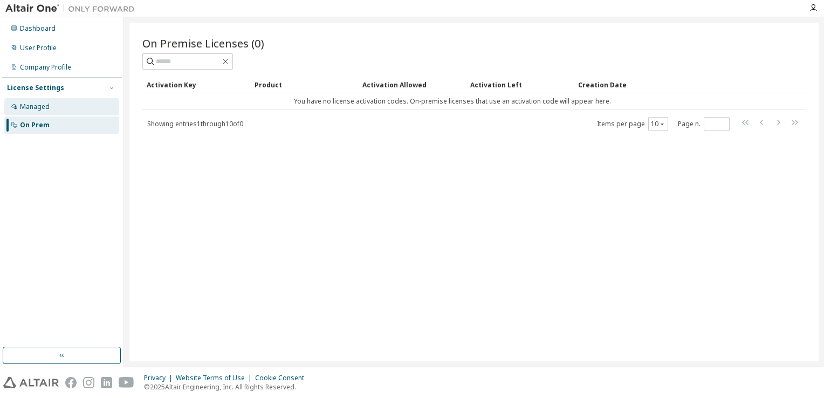
click at [55, 110] on div "Managed" at bounding box center [61, 106] width 115 height 17
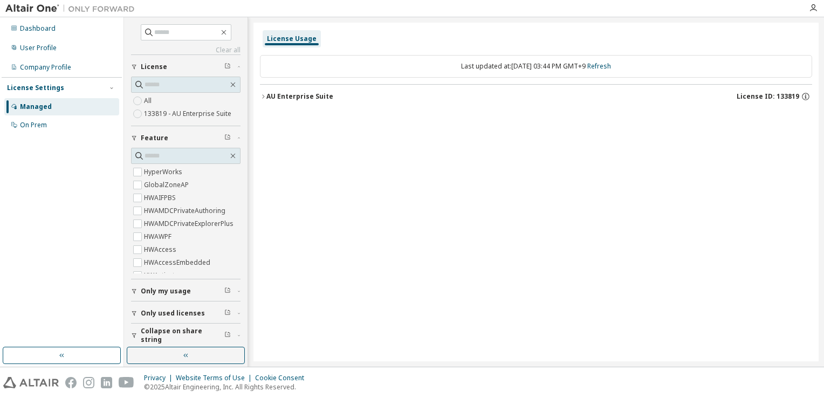
click at [324, 102] on button "AU Enterprise Suite License ID: 133819" at bounding box center [536, 97] width 552 height 24
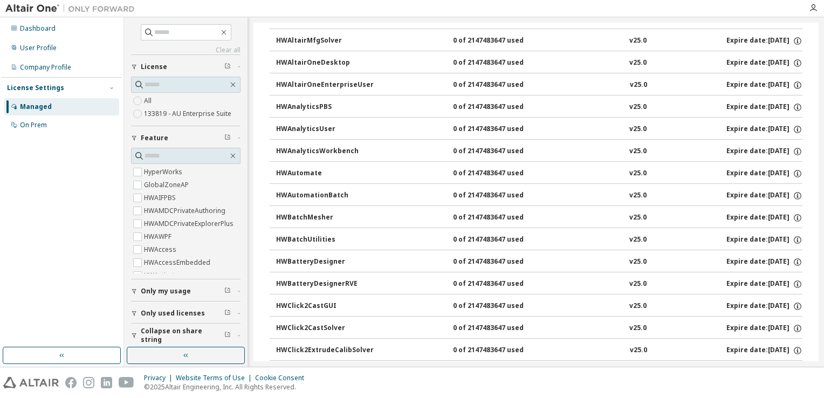
scroll to position [162, 0]
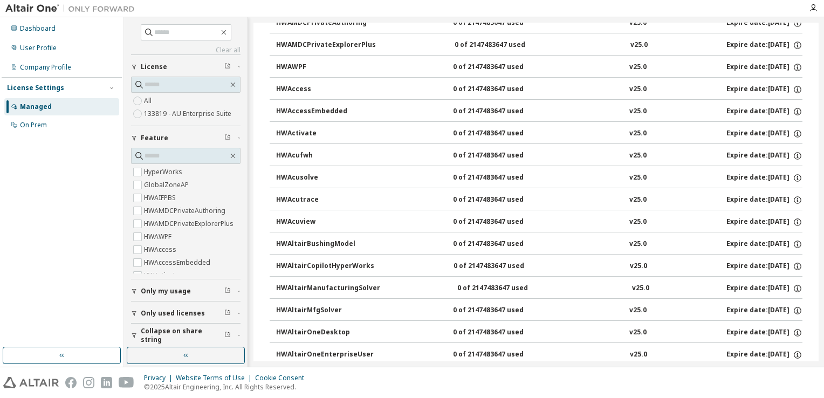
click at [485, 69] on div "0 of 2147483647 used" at bounding box center [501, 68] width 97 height 10
click at [485, 68] on div "0 of 2147483647 used" at bounding box center [501, 68] width 97 height 10
click at [347, 59] on button "HWAWPF 0 of 2147483647 used v25.0 Expire date: 2038-01-01" at bounding box center [539, 68] width 526 height 24
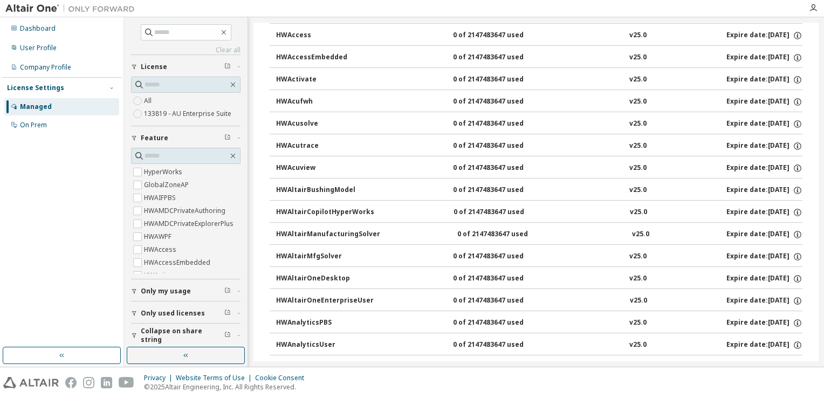
click at [334, 85] on button "HWActivate 0 of 2147483647 used v25.0 Expire date: 2038-01-01" at bounding box center [539, 80] width 526 height 24
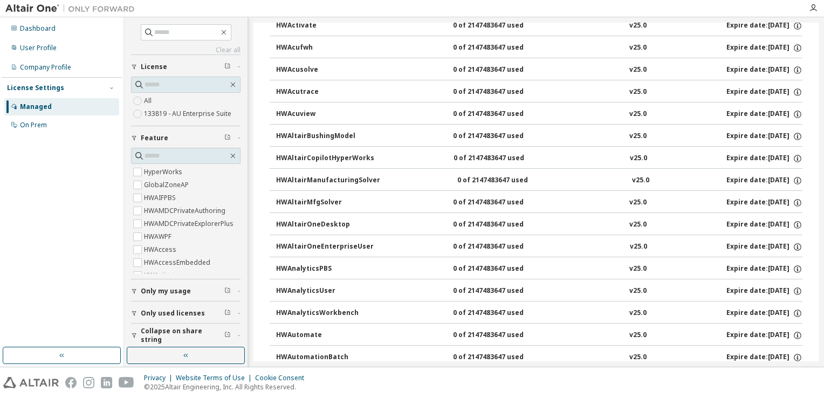
scroll to position [0, 0]
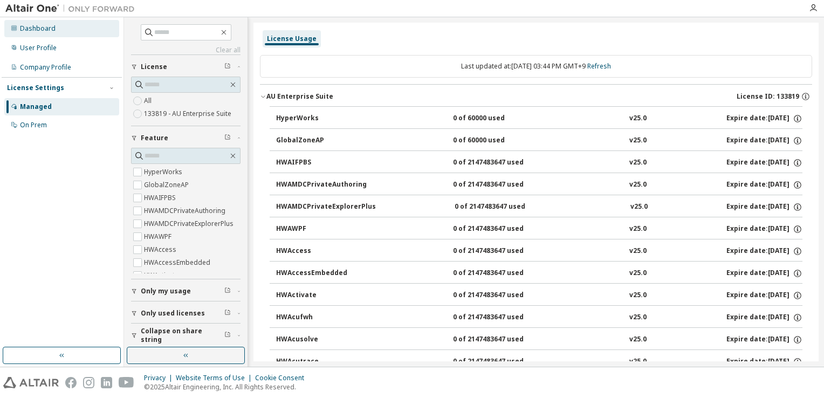
click at [56, 31] on div "Dashboard" at bounding box center [61, 28] width 115 height 17
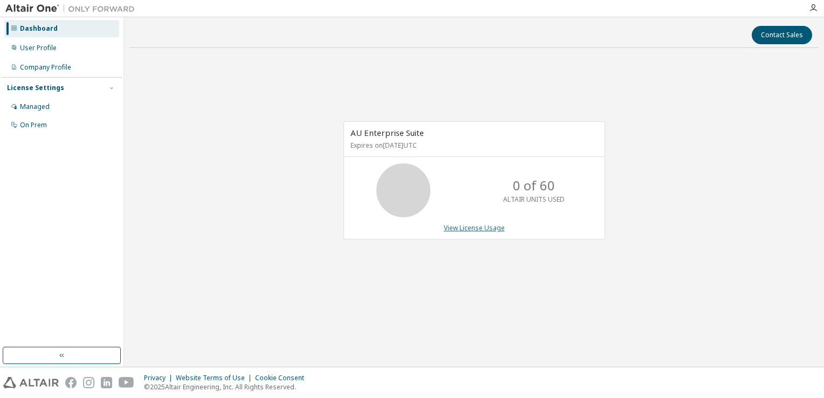
click at [474, 230] on link "View License Usage" at bounding box center [474, 227] width 61 height 9
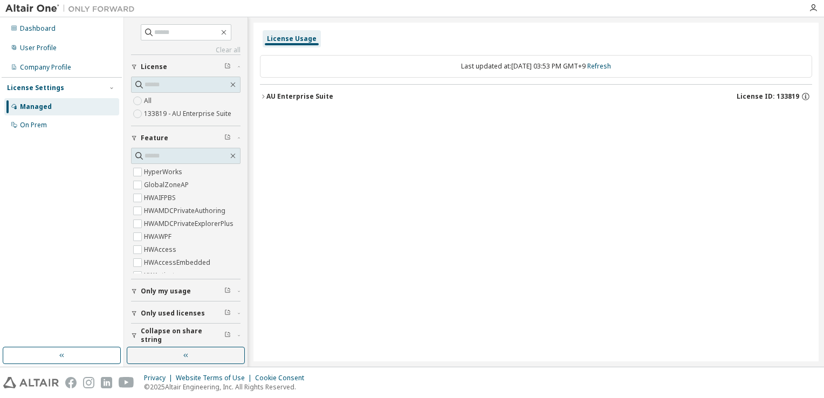
drag, startPoint x: 272, startPoint y: 88, endPoint x: 278, endPoint y: 106, distance: 18.9
click at [272, 90] on button "AU Enterprise Suite License ID: 133819" at bounding box center [536, 97] width 552 height 24
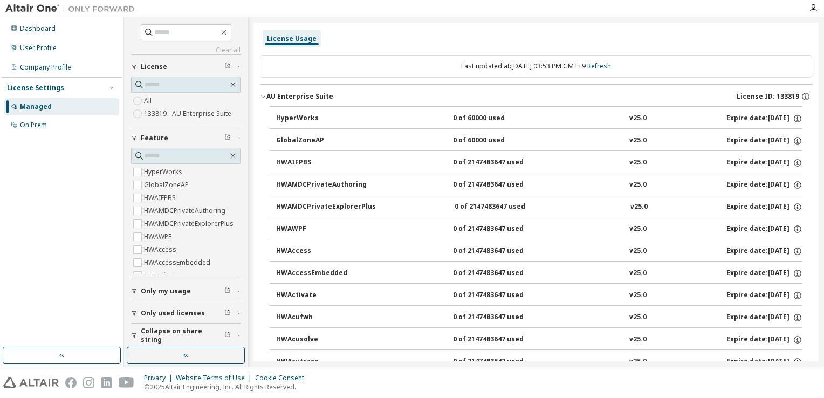
click at [276, 95] on div "AU Enterprise Suite" at bounding box center [299, 96] width 67 height 9
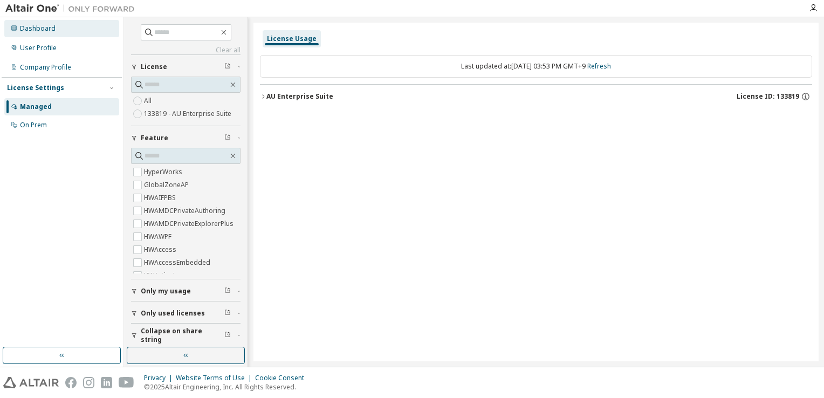
click at [63, 33] on div "Dashboard" at bounding box center [61, 28] width 115 height 17
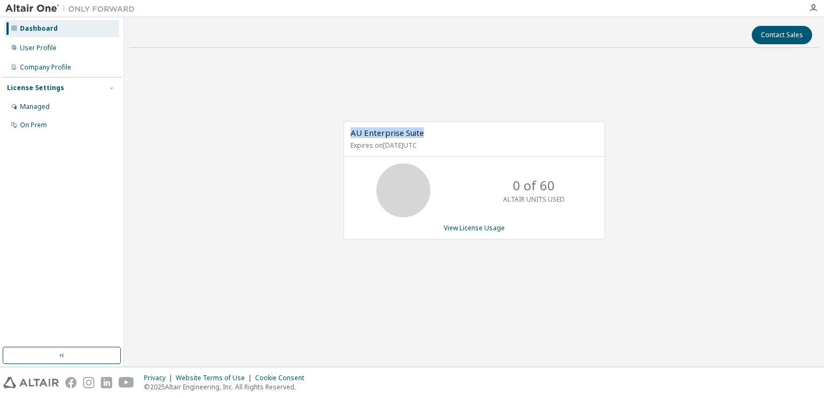
drag, startPoint x: 441, startPoint y: 129, endPoint x: 332, endPoint y: 120, distance: 109.8
click at [332, 120] on div "AU Enterprise Suite Expires on January 1, 2038 UTC 0 of 60 ALTAIR UNITS USED Vi…" at bounding box center [473, 186] width 689 height 259
drag, startPoint x: 332, startPoint y: 120, endPoint x: 370, endPoint y: 131, distance: 39.1
copy span "AU Enterprise Suite"
click at [475, 229] on link "View License Usage" at bounding box center [474, 227] width 61 height 9
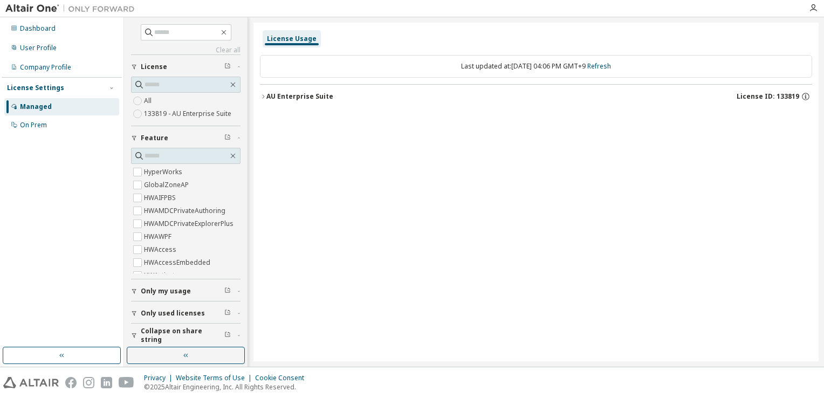
click at [179, 115] on label "133819 - AU Enterprise Suite" at bounding box center [189, 113] width 90 height 13
click at [309, 93] on div "AU Enterprise Suite" at bounding box center [299, 96] width 67 height 9
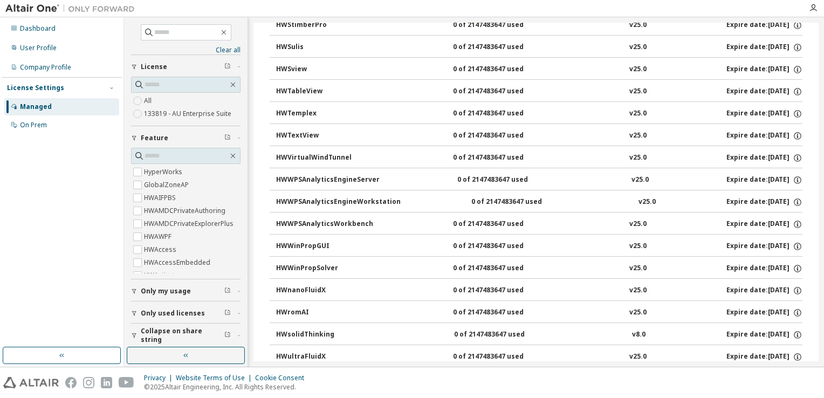
scroll to position [6938, 0]
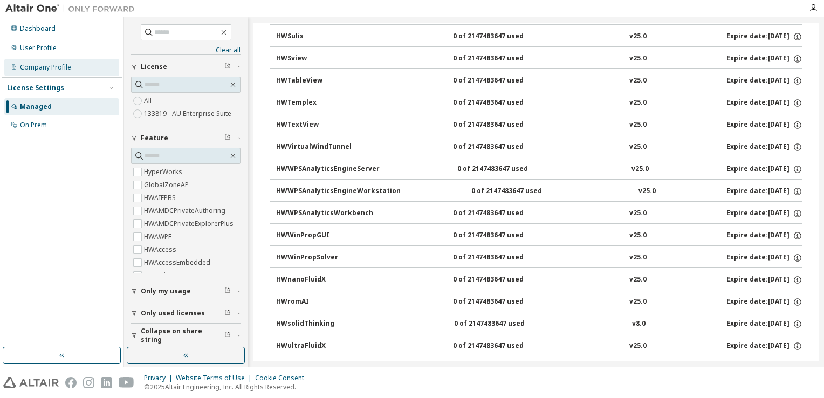
click at [54, 65] on div "Company Profile" at bounding box center [45, 67] width 51 height 9
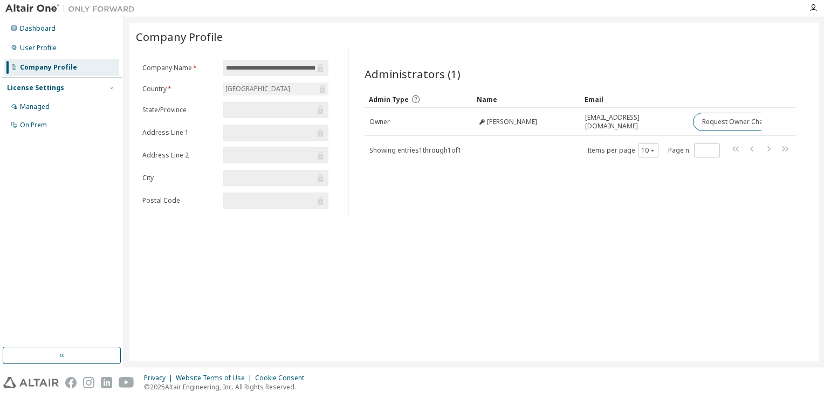
click at [397, 149] on span "Showing entries 1 through 1 of 1" at bounding box center [416, 150] width 92 height 9
click at [715, 237] on div "**********" at bounding box center [473, 192] width 689 height 339
click at [283, 47] on div "**********" at bounding box center [235, 131] width 199 height 168
click at [28, 39] on div "User Profile" at bounding box center [61, 47] width 115 height 17
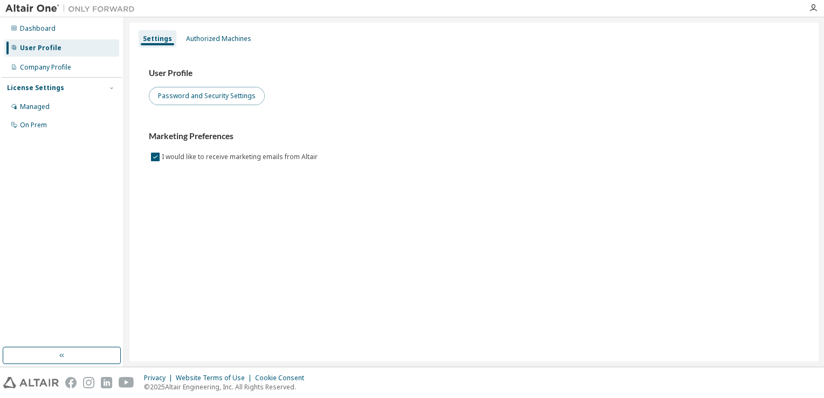
click at [164, 100] on button "Password and Security Settings" at bounding box center [207, 96] width 116 height 18
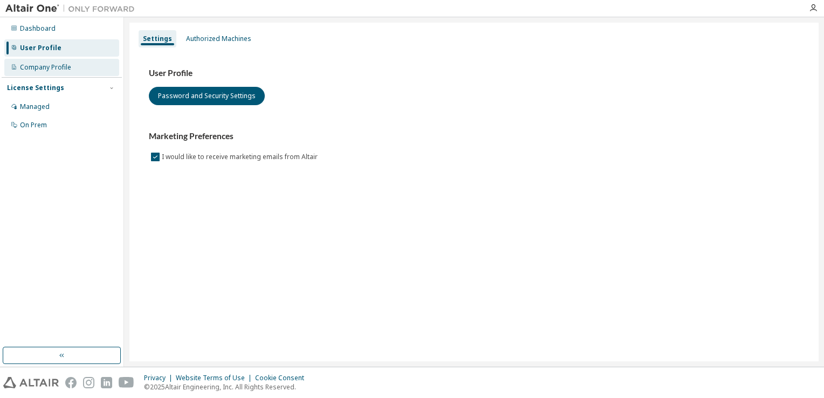
click at [81, 59] on div "Company Profile" at bounding box center [61, 67] width 115 height 17
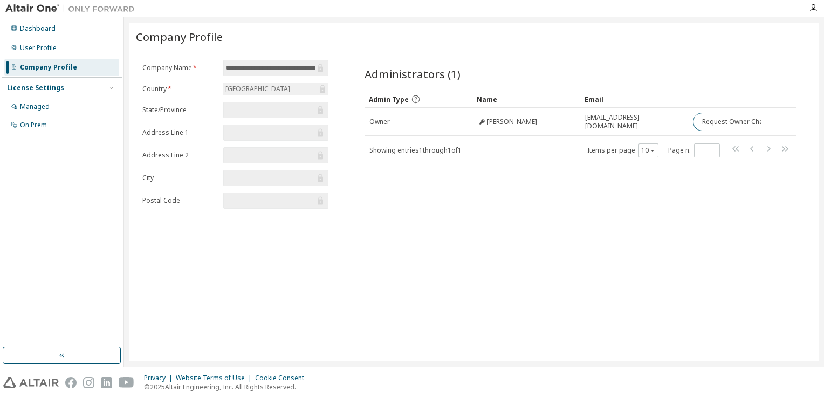
click at [59, 83] on div "License Settings" at bounding box center [62, 88] width 110 height 10
click at [62, 90] on div "License Settings" at bounding box center [62, 88] width 110 height 10
click at [61, 104] on div "Managed" at bounding box center [61, 106] width 115 height 17
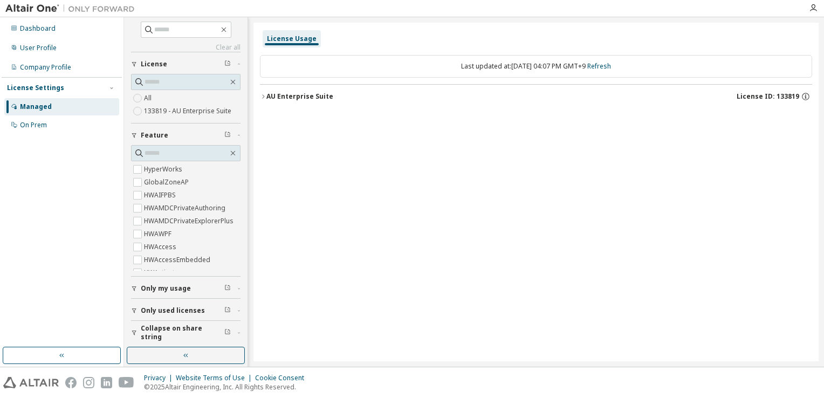
scroll to position [3, 0]
click at [284, 95] on div "AU Enterprise Suite" at bounding box center [299, 96] width 67 height 9
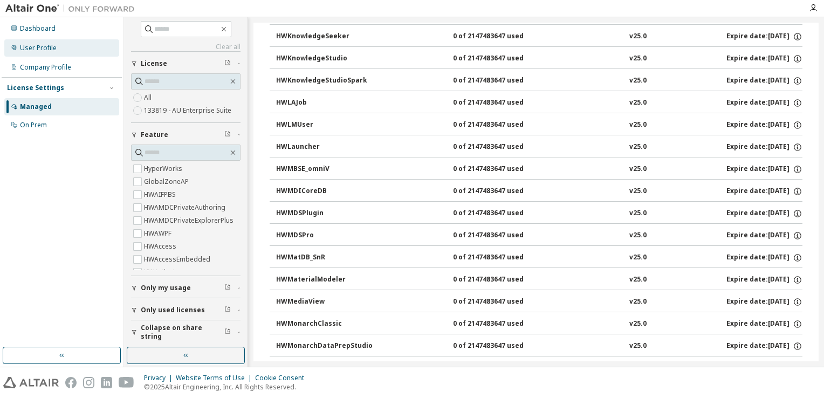
scroll to position [3722, 0]
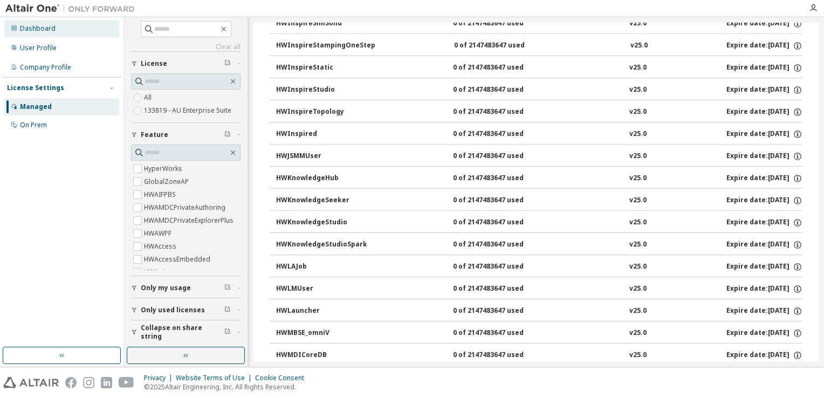
click at [36, 23] on div "Dashboard" at bounding box center [61, 28] width 115 height 17
